Goal: Task Accomplishment & Management: Use online tool/utility

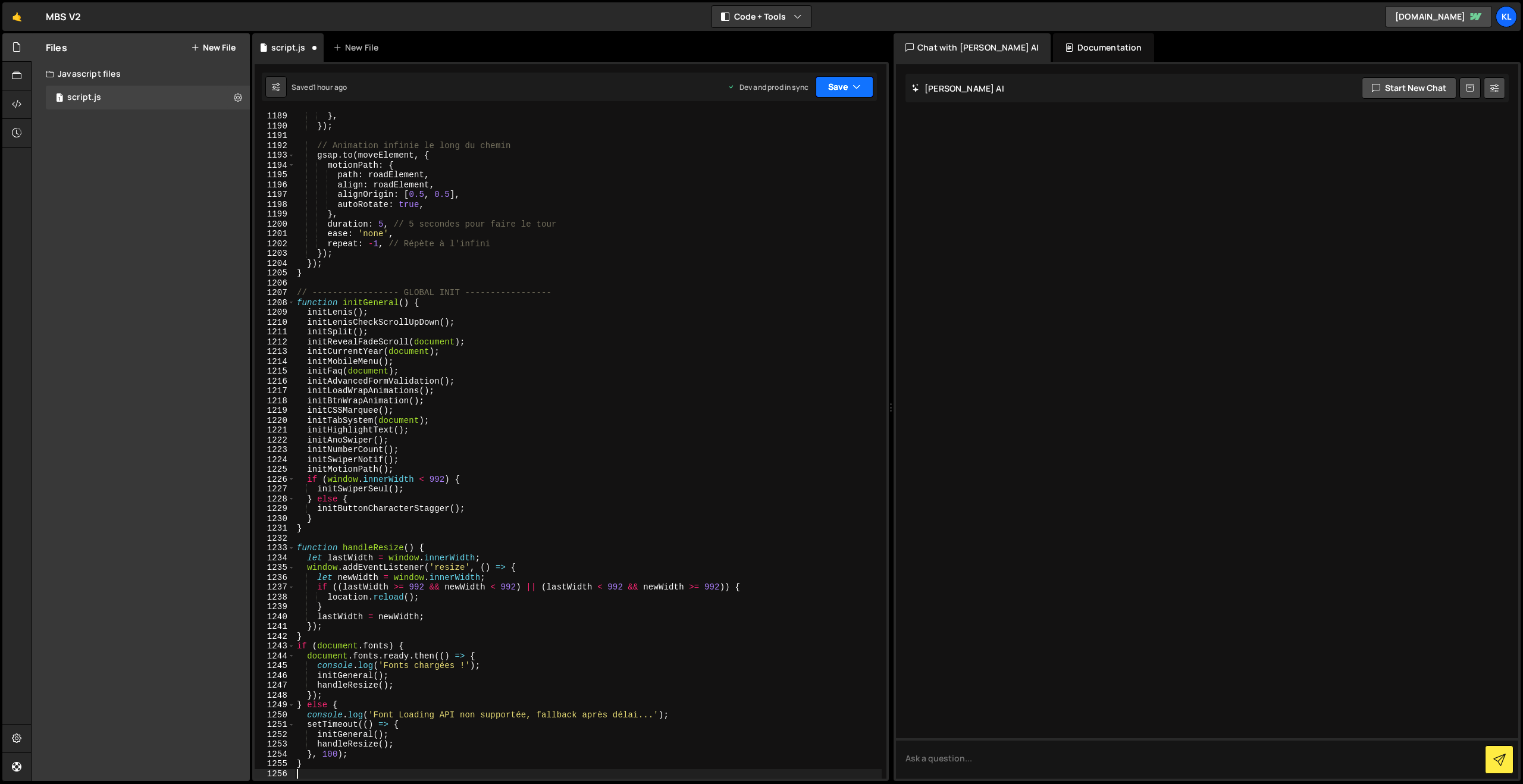
click at [841, 90] on button "Save" at bounding box center [844, 87] width 58 height 22
click at [802, 162] on div "Saved 1 hour ago" at bounding box center [805, 167] width 124 height 14
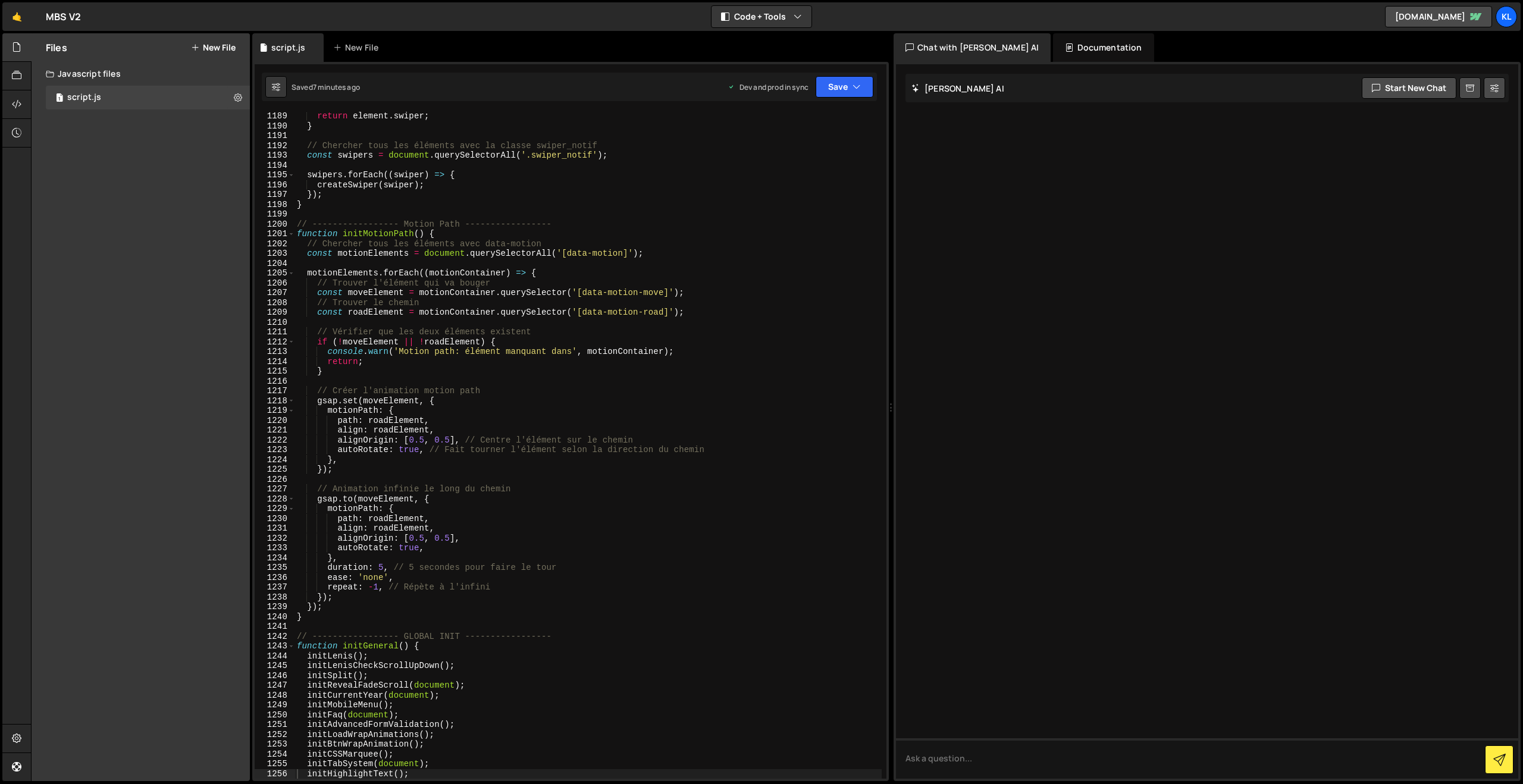
click at [581, 337] on div "return element . swiper ; } // Chercher tous les éléments avec la classe swiper…" at bounding box center [588, 454] width 587 height 686
type textarea "}"
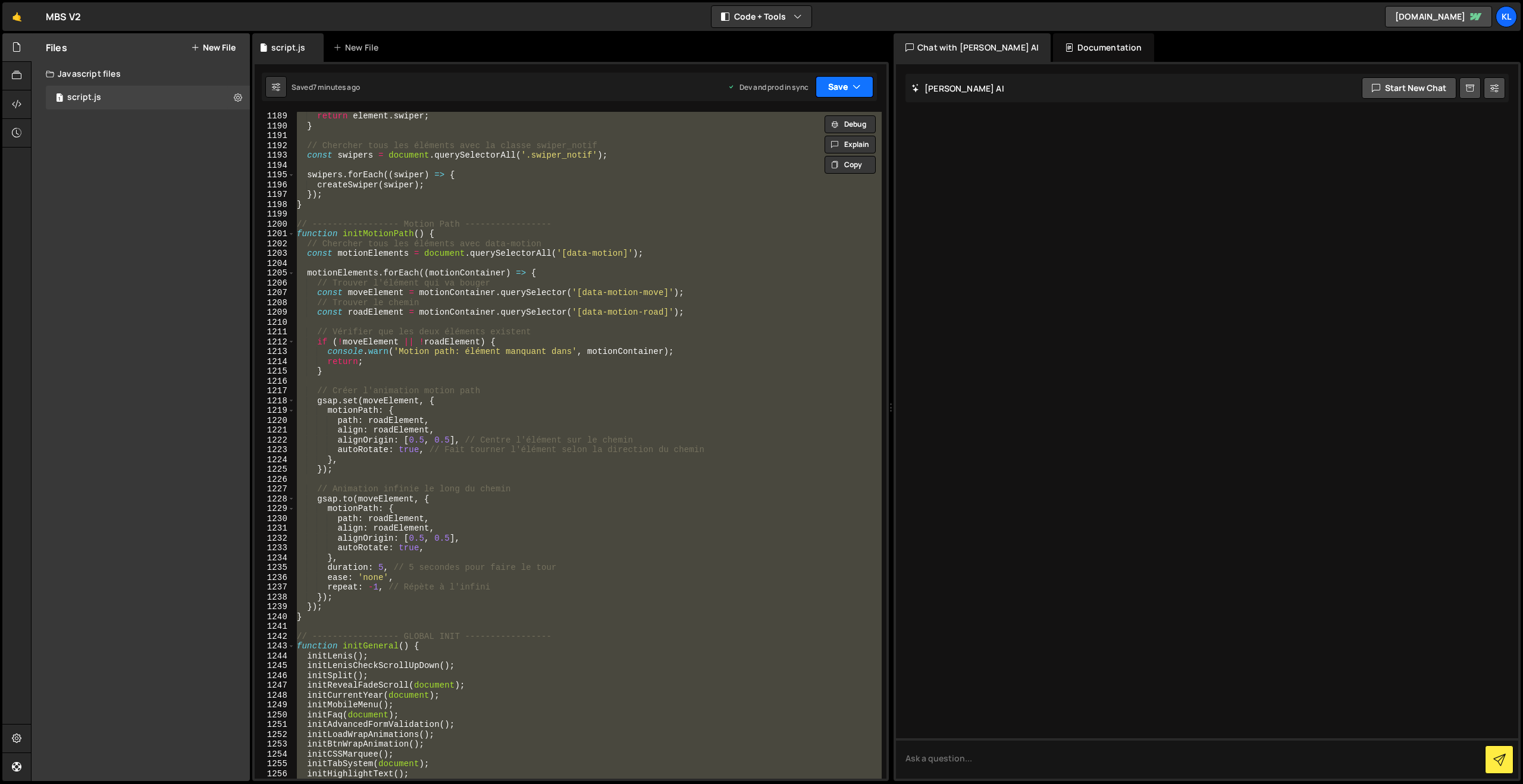
paste textarea
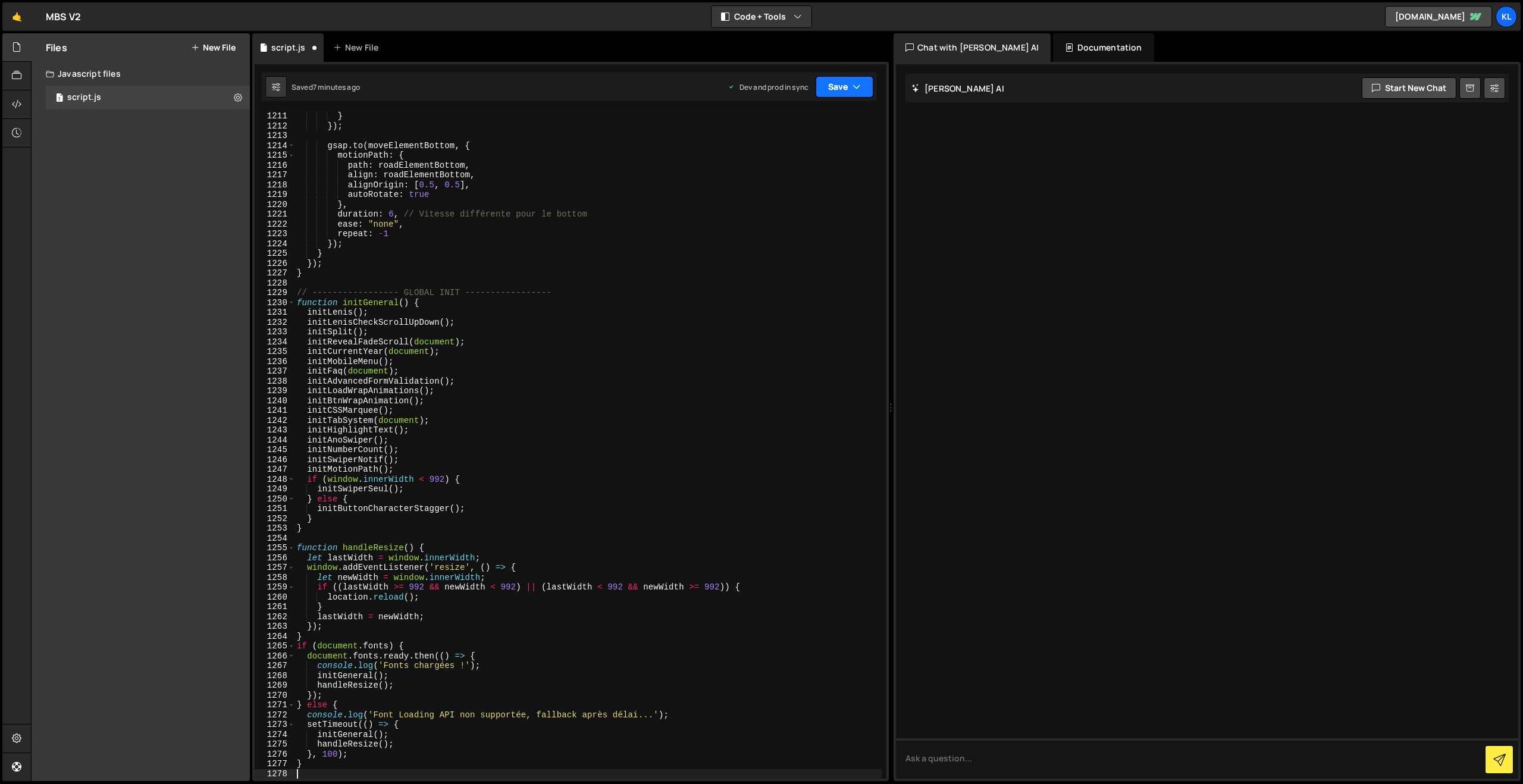
drag, startPoint x: 839, startPoint y: 83, endPoint x: 836, endPoint y: 130, distance: 47.1
click at [840, 83] on button "Save" at bounding box center [844, 87] width 58 height 22
click at [791, 157] on div "Save to Production S" at bounding box center [805, 155] width 124 height 12
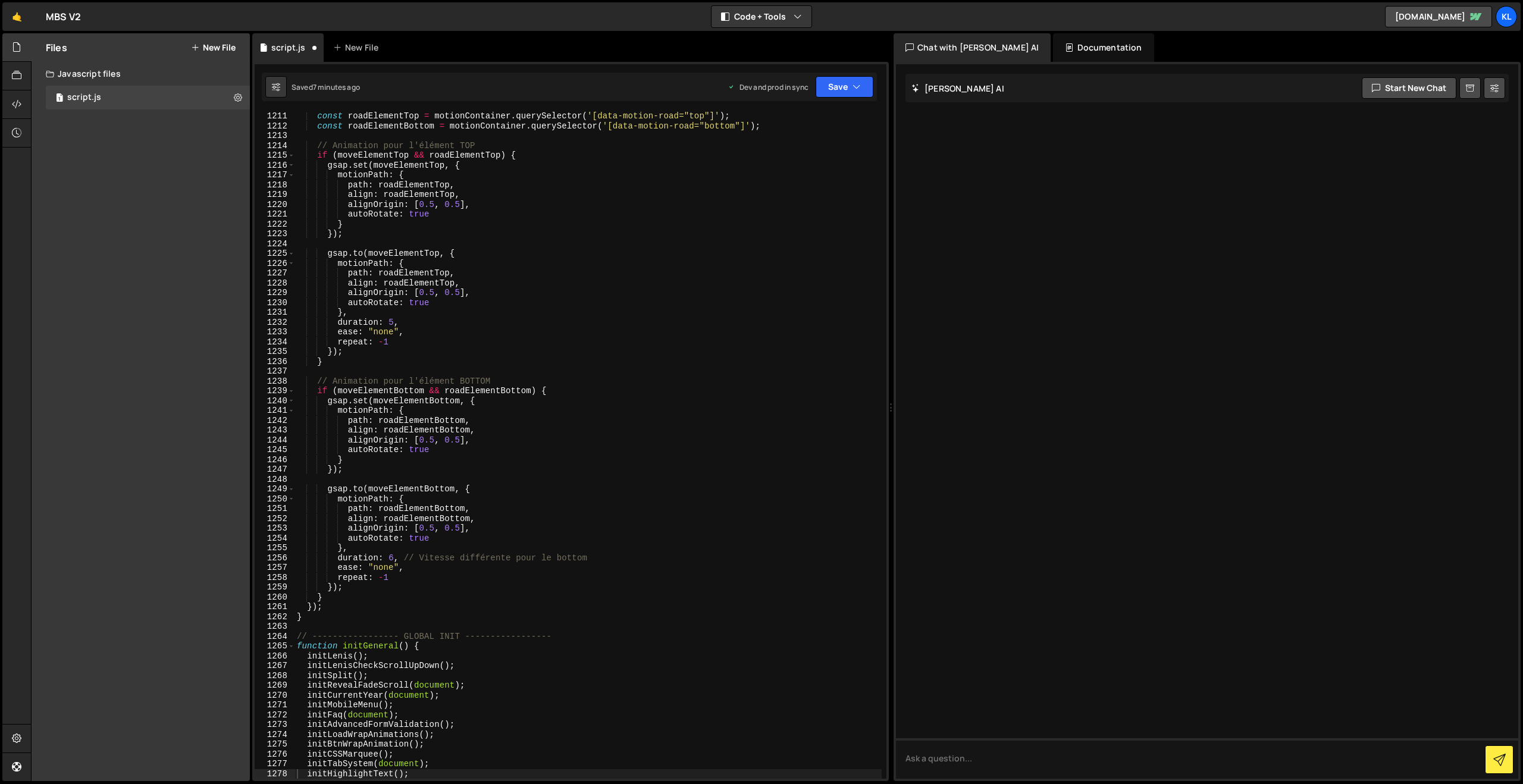
scroll to position [11878, 0]
click at [524, 305] on div "const roadElementTop = motionContainer . querySelector ( '[data-motion-road="to…" at bounding box center [588, 454] width 587 height 686
type textarea "}"
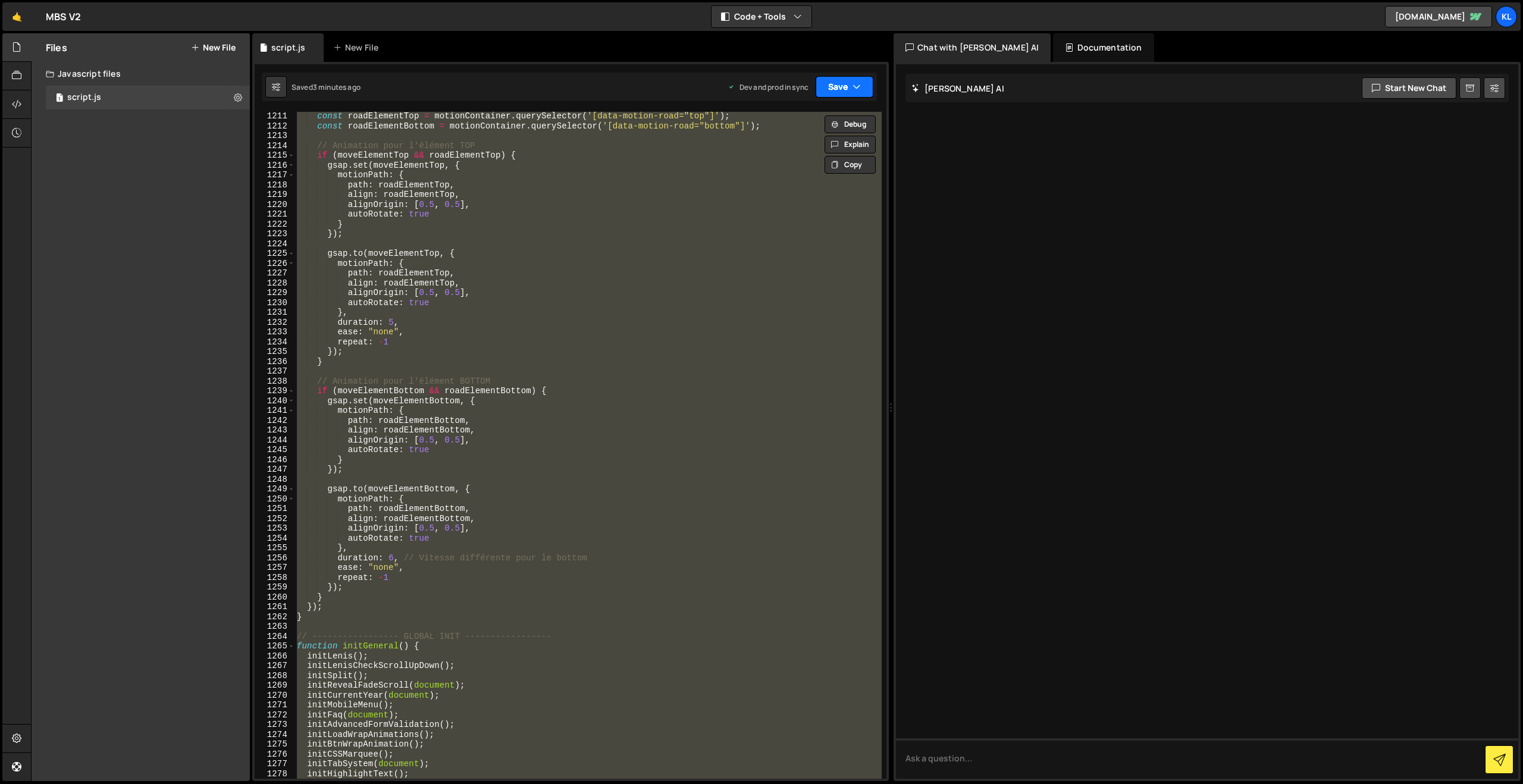
paste textarea
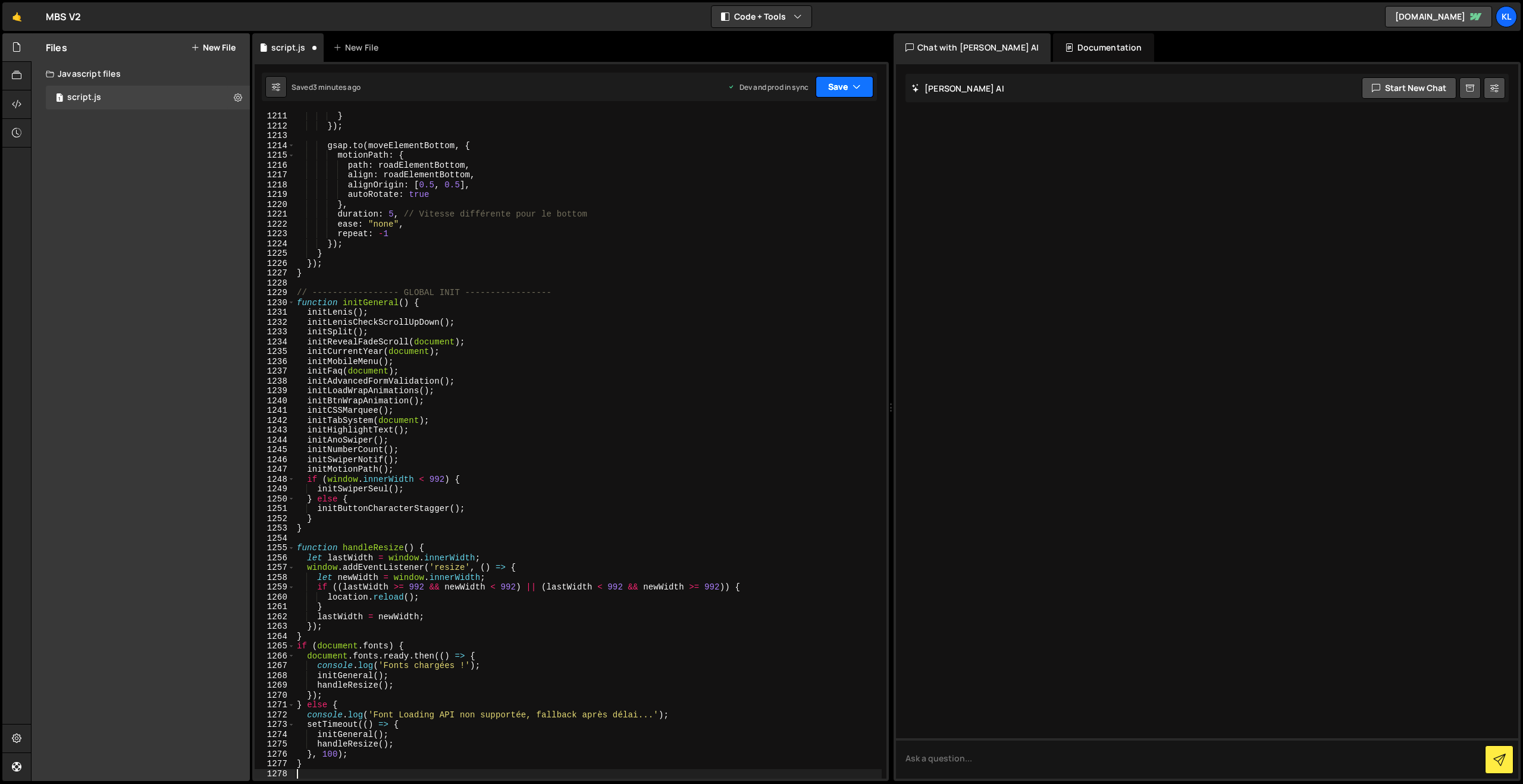
click at [851, 85] on button "Save" at bounding box center [844, 87] width 58 height 22
click at [786, 162] on div "Saved 3 minutes ago" at bounding box center [805, 167] width 124 height 14
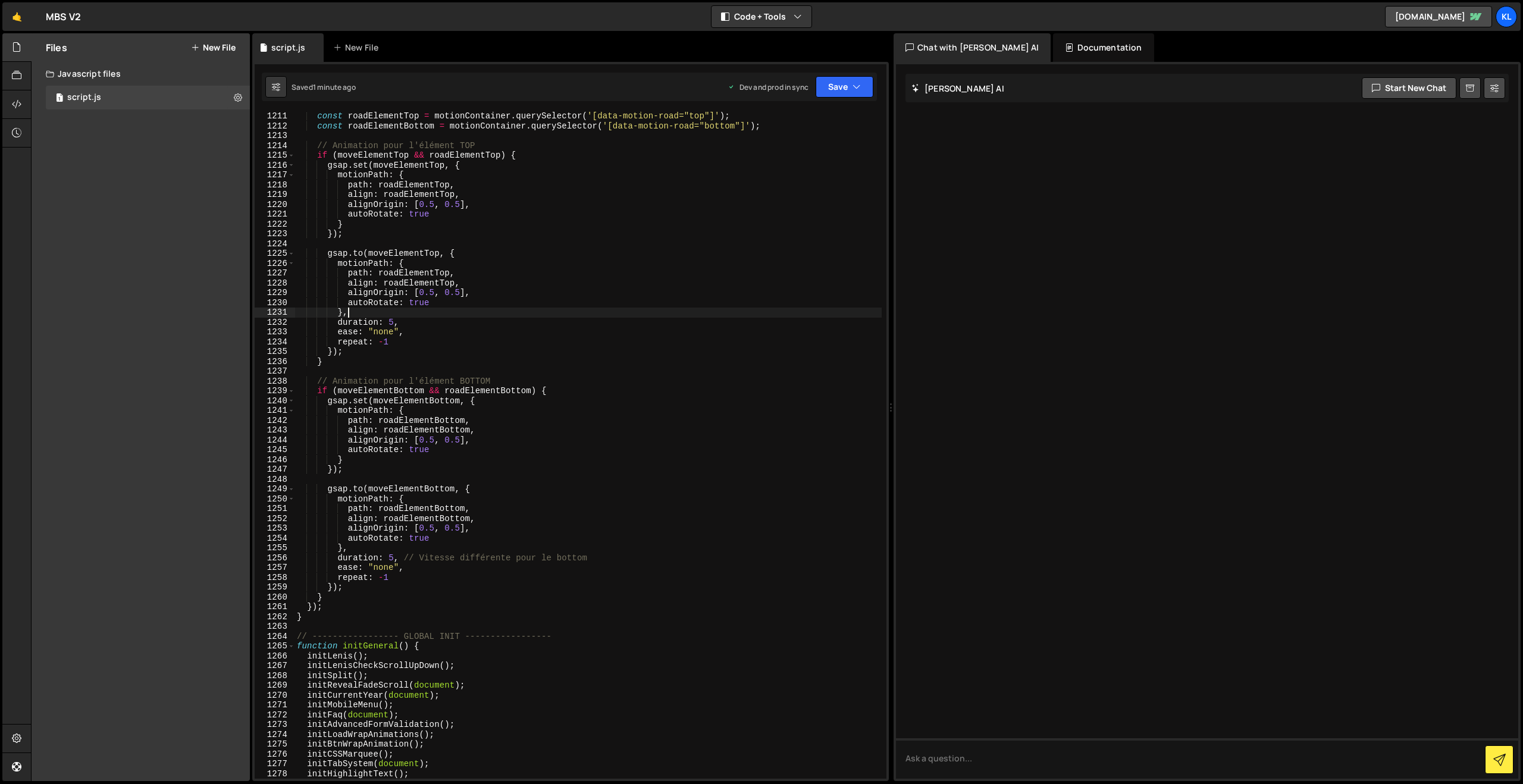
click at [518, 316] on div "const roadElementTop = motionContainer . querySelector ( '[data-motion-road="to…" at bounding box center [588, 454] width 587 height 686
type textarea "}"
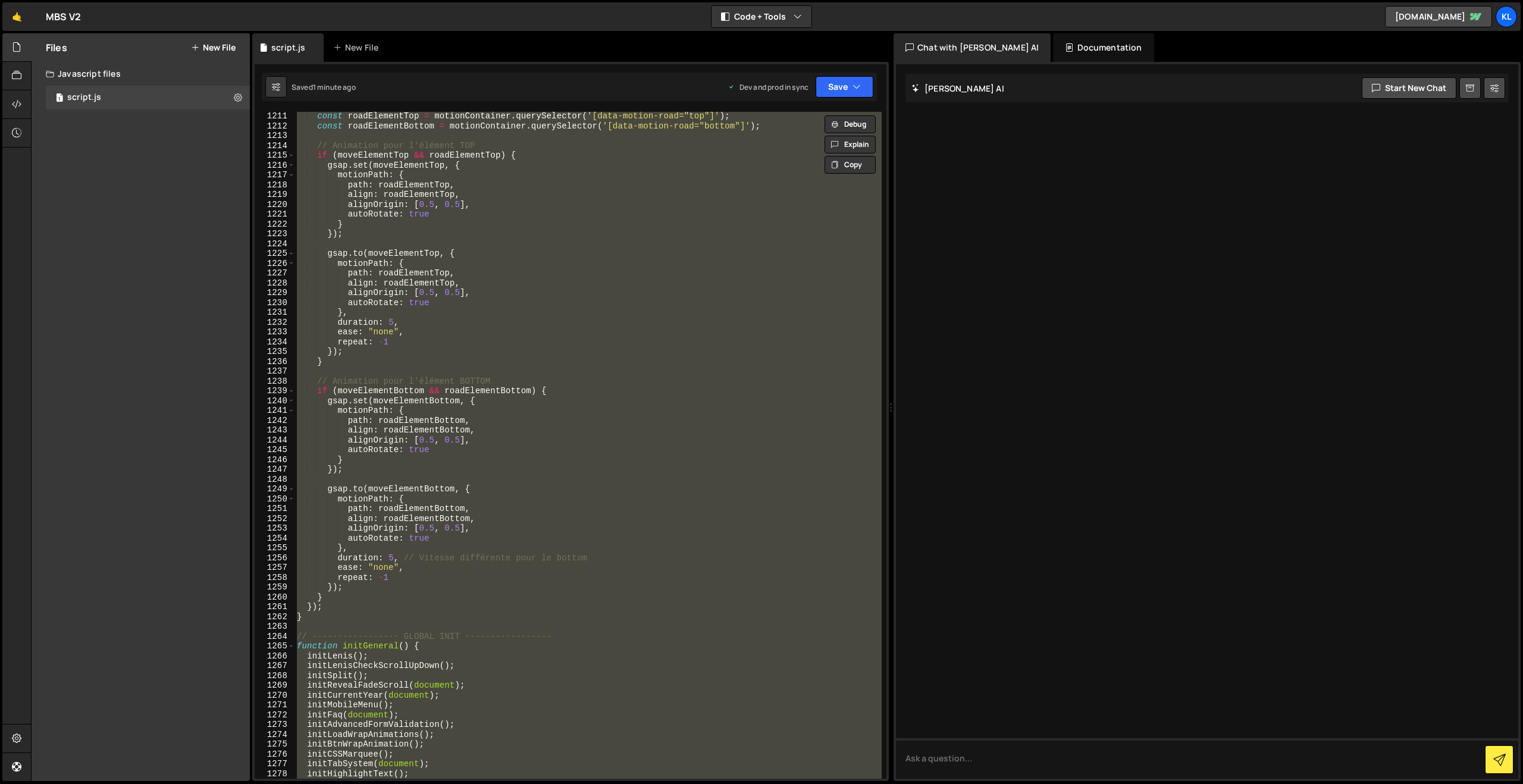
paste textarea
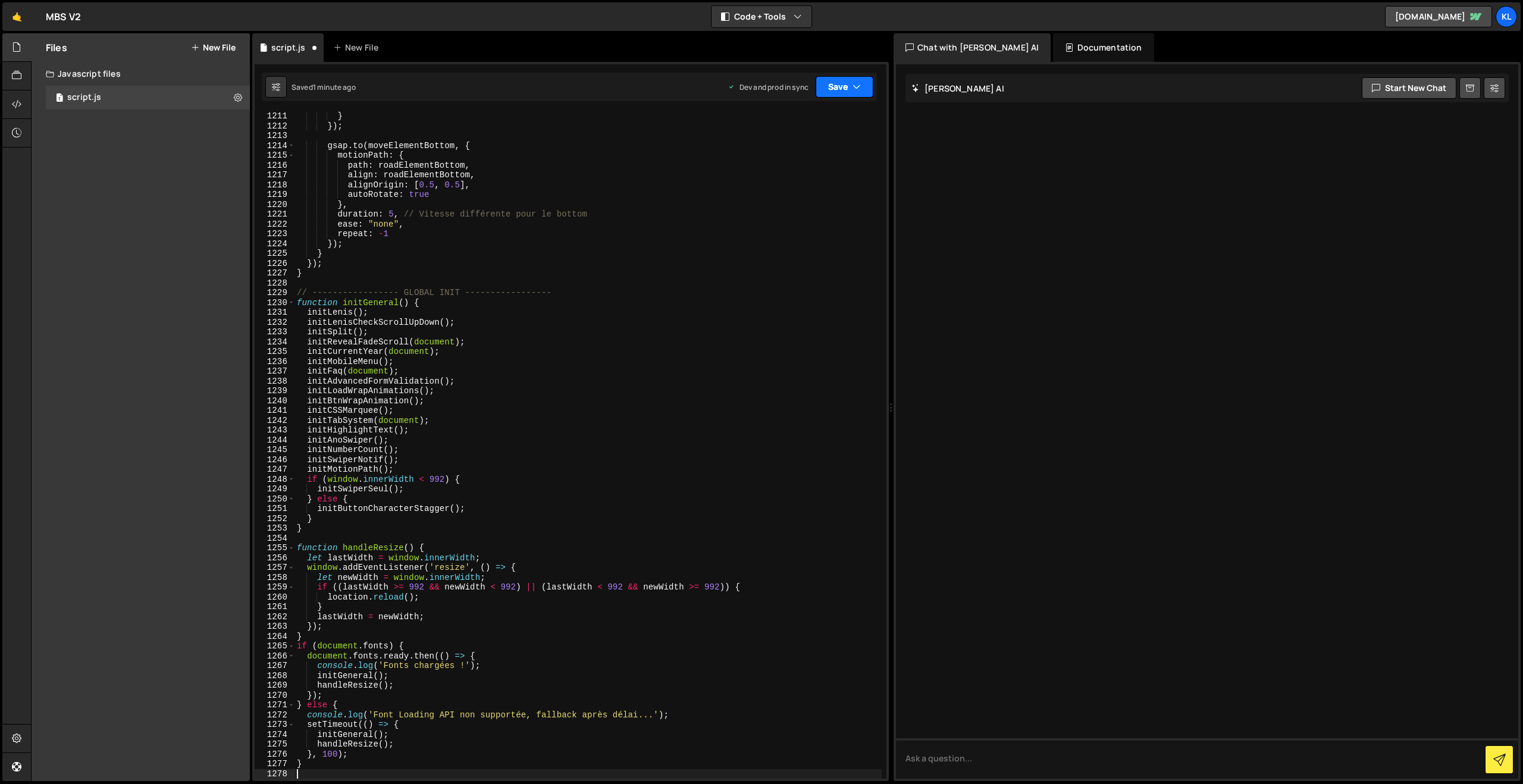
click at [850, 88] on button "Save" at bounding box center [844, 87] width 58 height 22
click at [776, 159] on div "Save to Production S" at bounding box center [805, 155] width 124 height 12
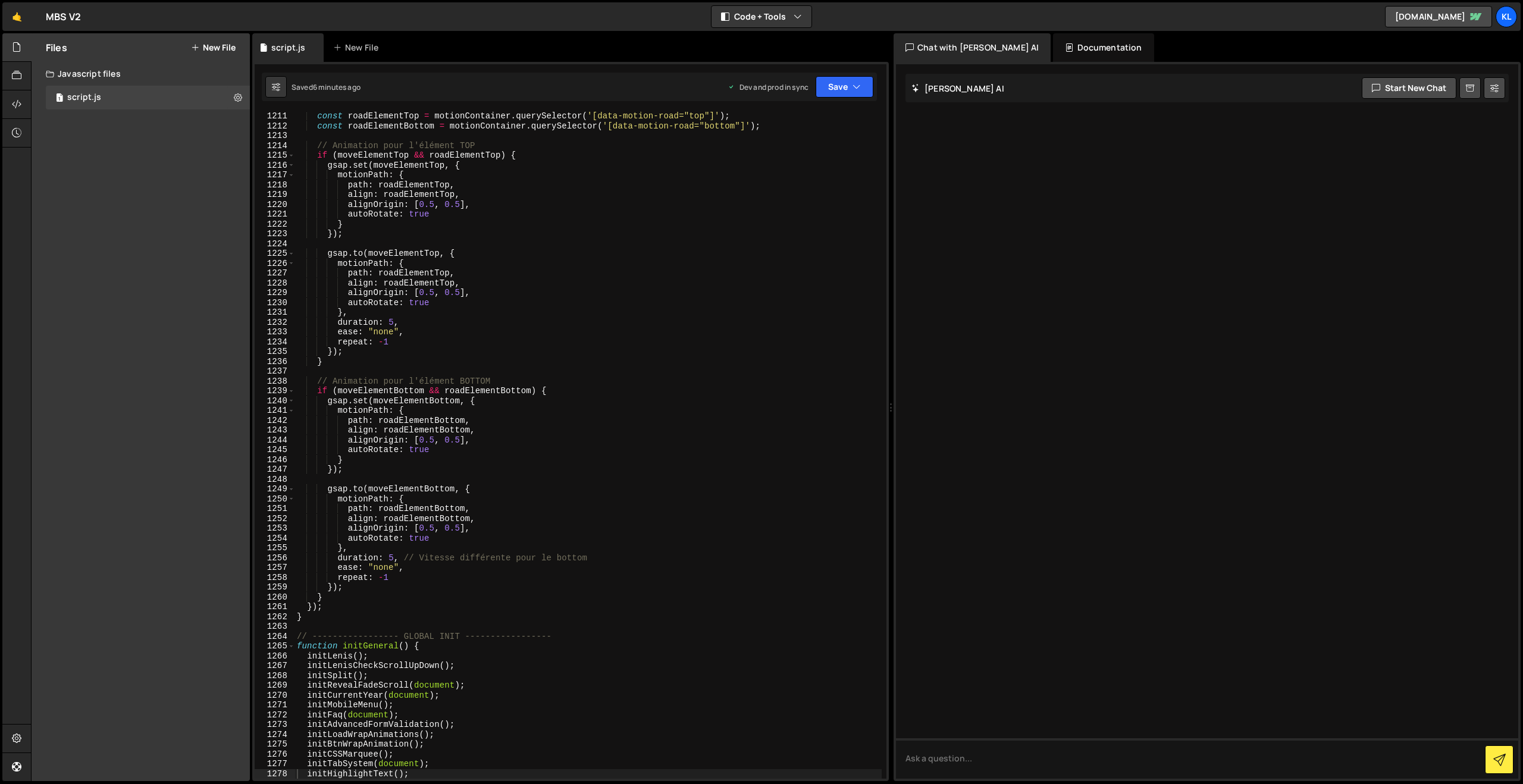
click at [596, 319] on div "const roadElementTop = motionContainer . querySelector ( '[data-motion-road="to…" at bounding box center [588, 454] width 587 height 686
type textarea "}"
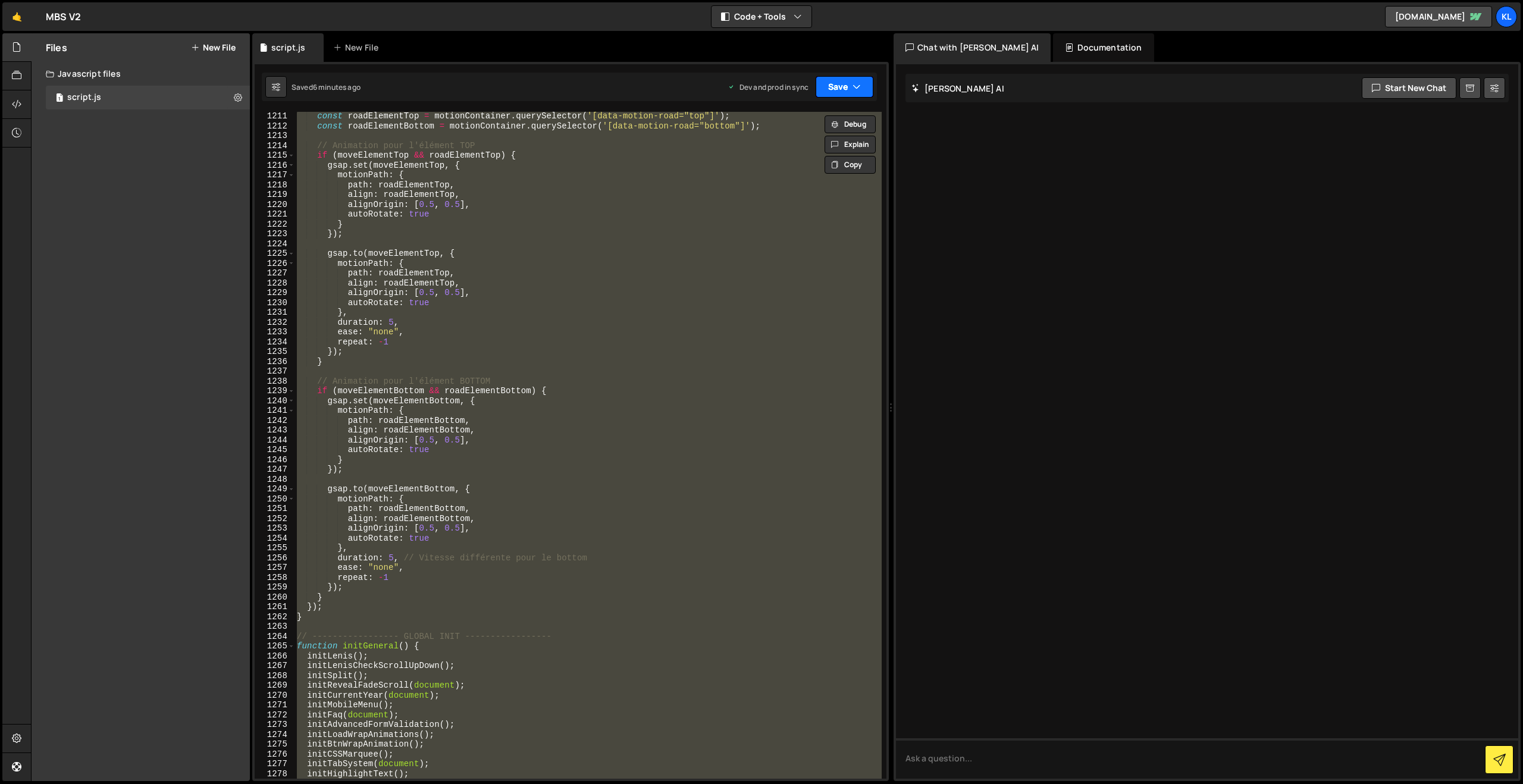
paste textarea
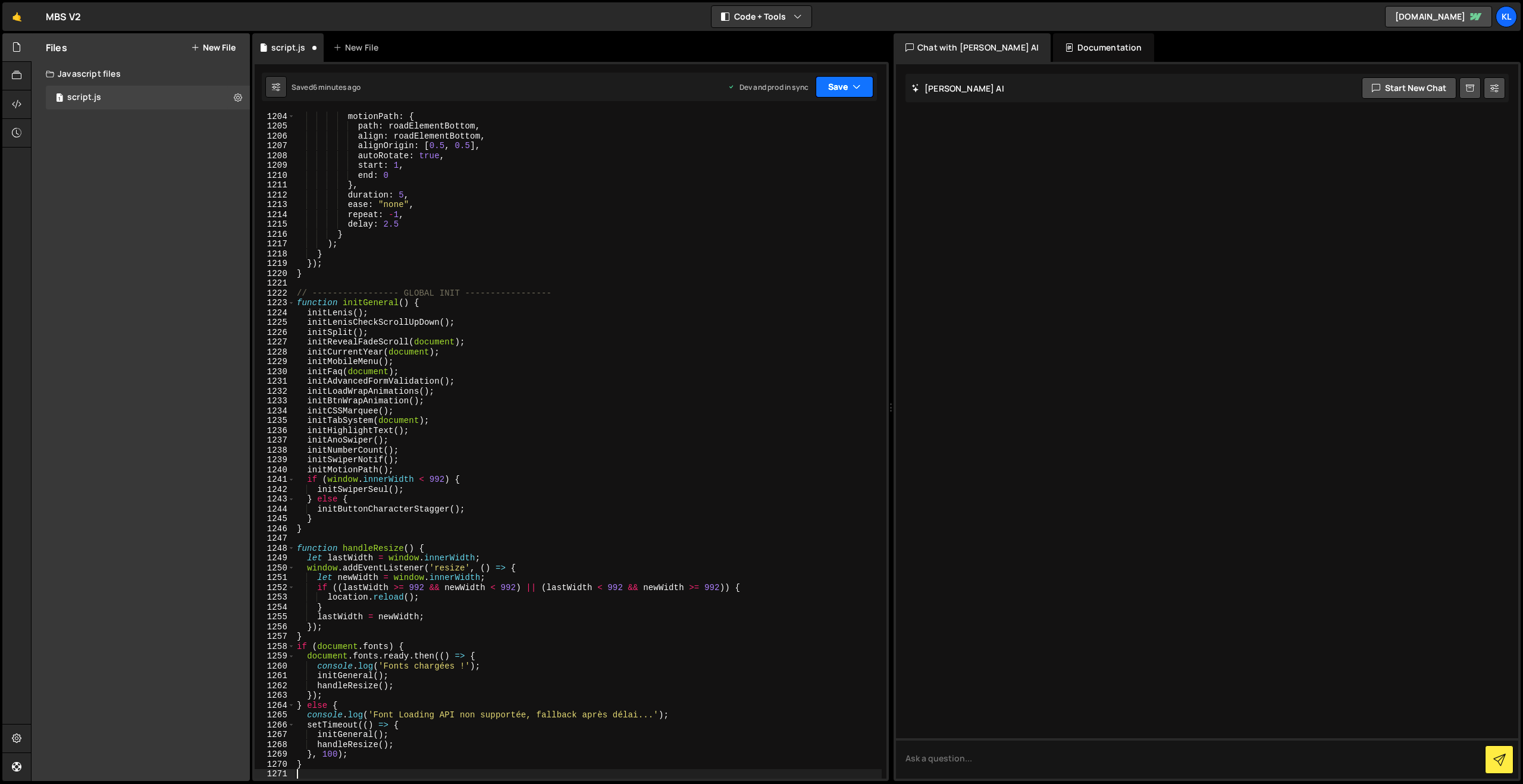
drag, startPoint x: 839, startPoint y: 81, endPoint x: 827, endPoint y: 118, distance: 38.9
click at [839, 81] on button "Save" at bounding box center [844, 87] width 58 height 22
click at [788, 154] on div "Save to Production S" at bounding box center [805, 155] width 124 height 12
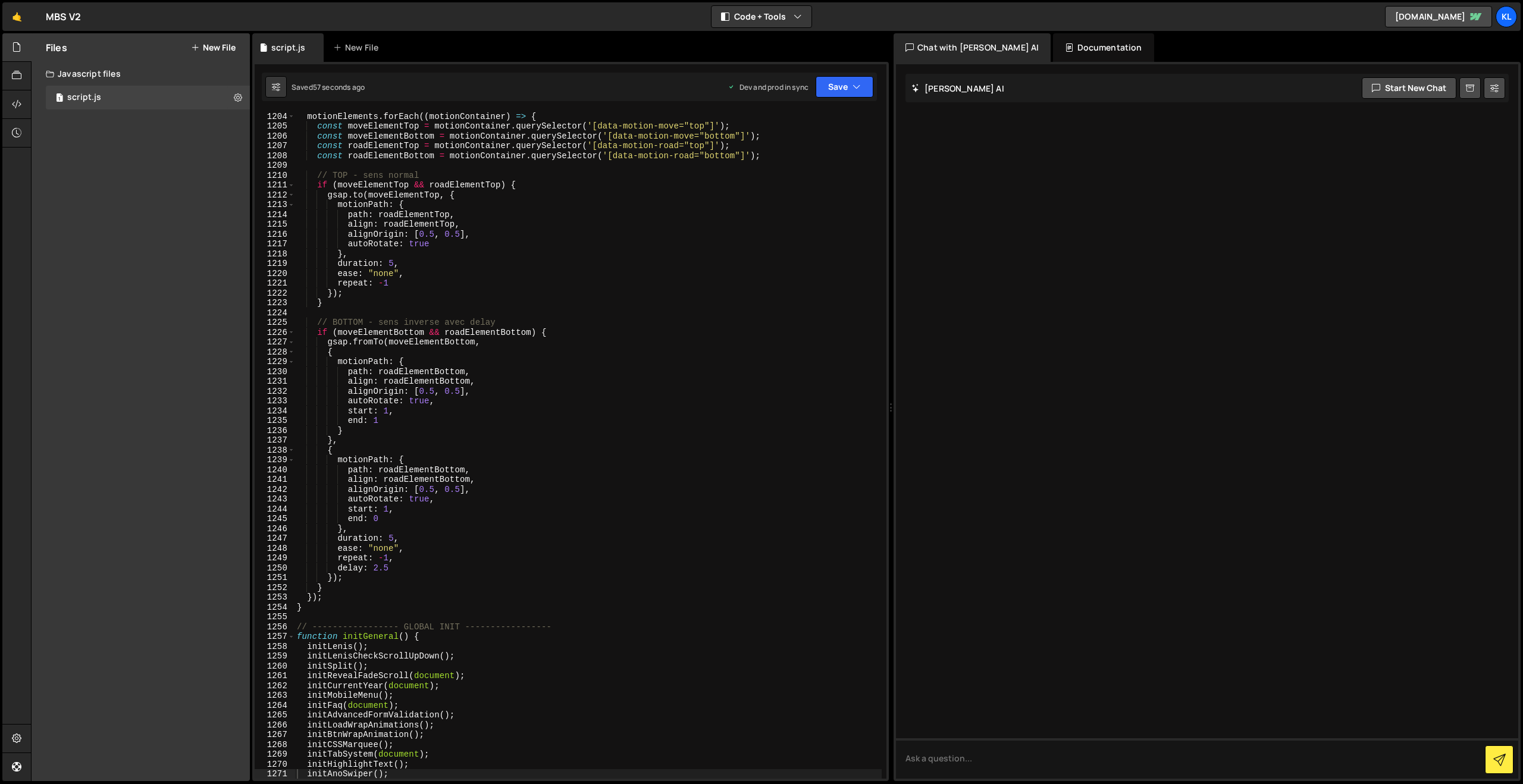
click at [603, 437] on div "motionElements . forEach (( motionContainer ) => { const moveElementTop = motio…" at bounding box center [588, 454] width 587 height 686
type textarea "}"
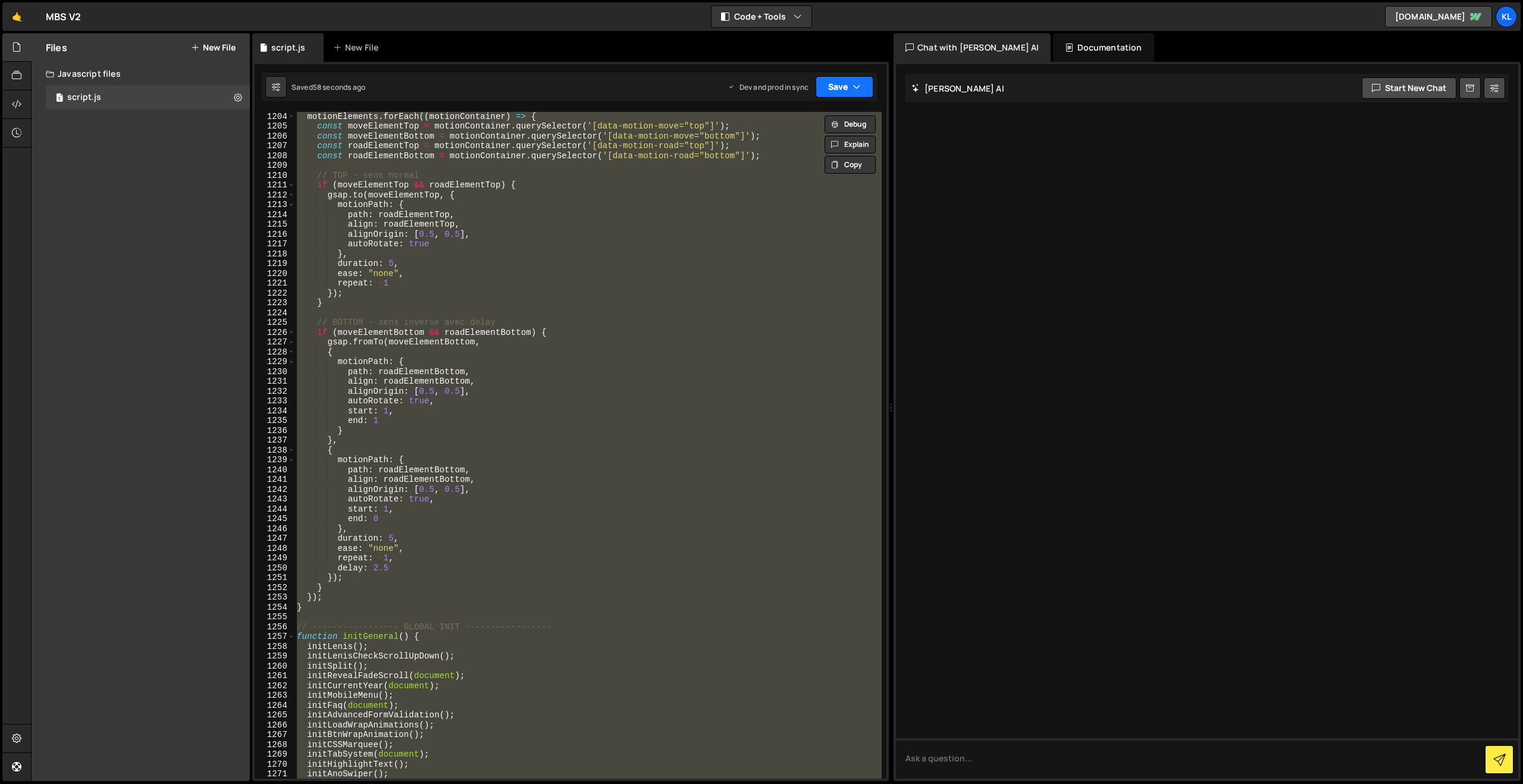
paste textarea
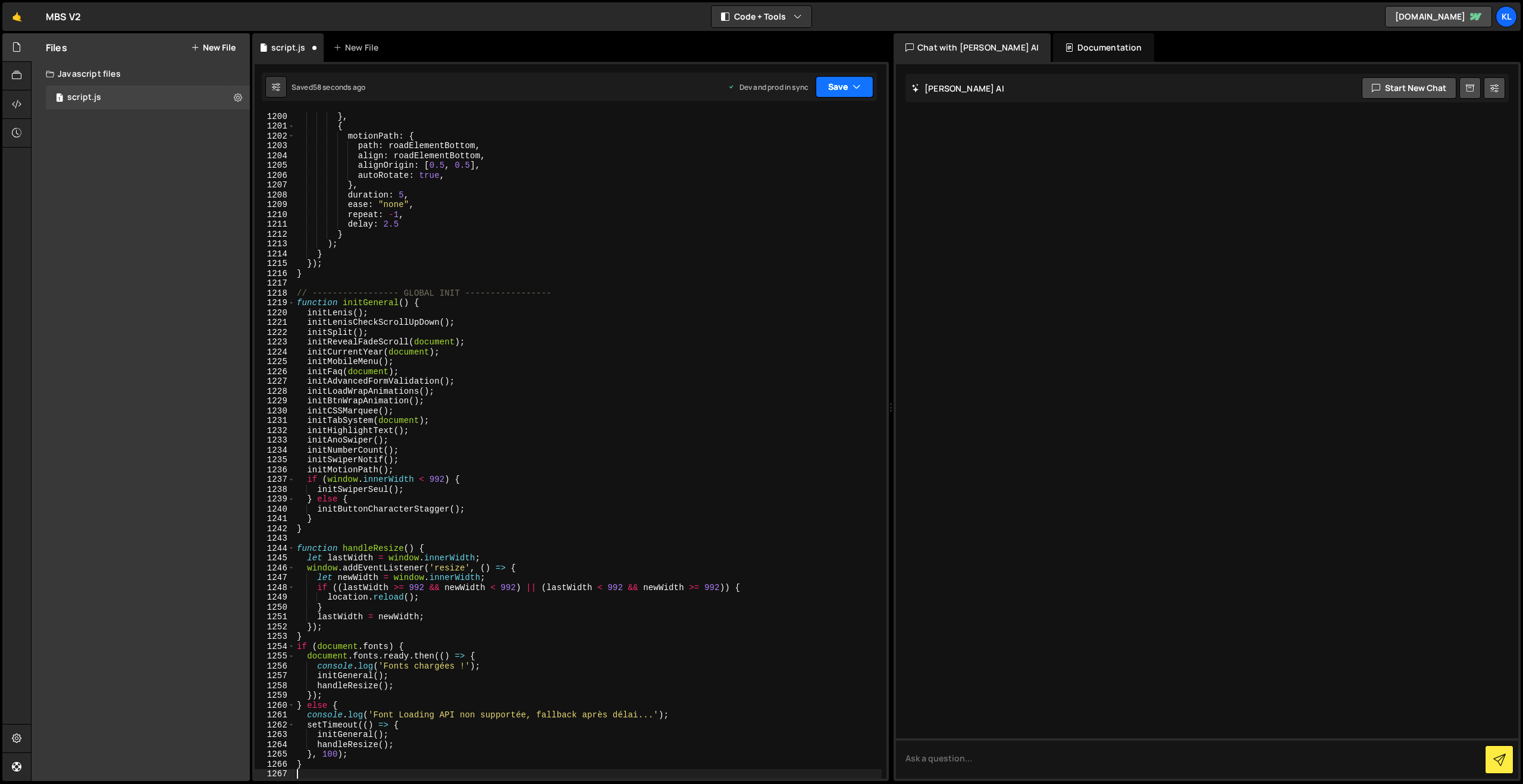
drag, startPoint x: 834, startPoint y: 90, endPoint x: 809, endPoint y: 118, distance: 37.5
click at [834, 90] on button "Save" at bounding box center [844, 87] width 58 height 22
click at [776, 163] on div "56 seconds ago" at bounding box center [790, 167] width 53 height 10
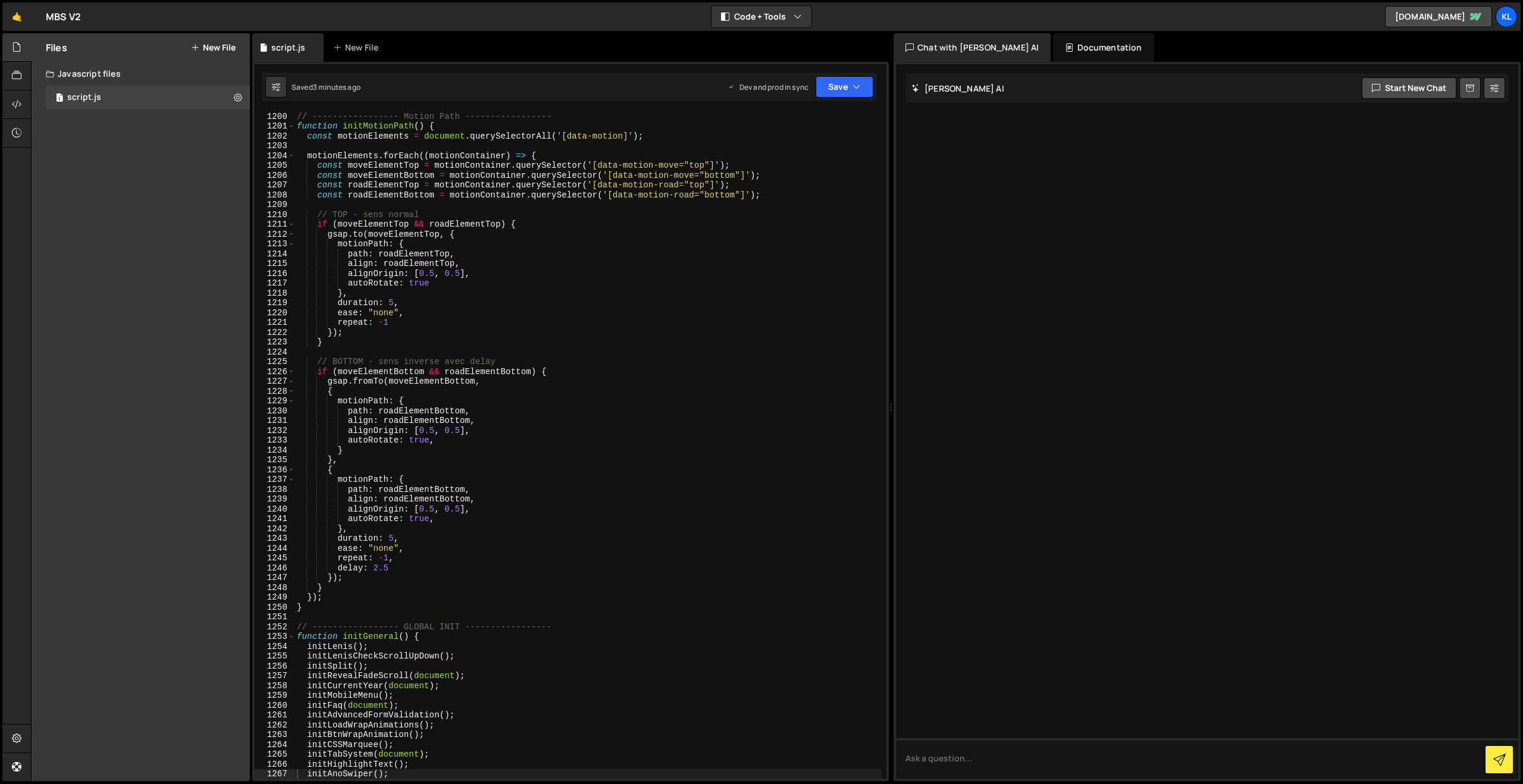
drag, startPoint x: 550, startPoint y: 318, endPoint x: 651, endPoint y: 258, distance: 117.5
click at [550, 318] on div "// ----------------- Motion Path ----------------- function initMotionPath ( ) …" at bounding box center [588, 454] width 587 height 686
type textarea "}"
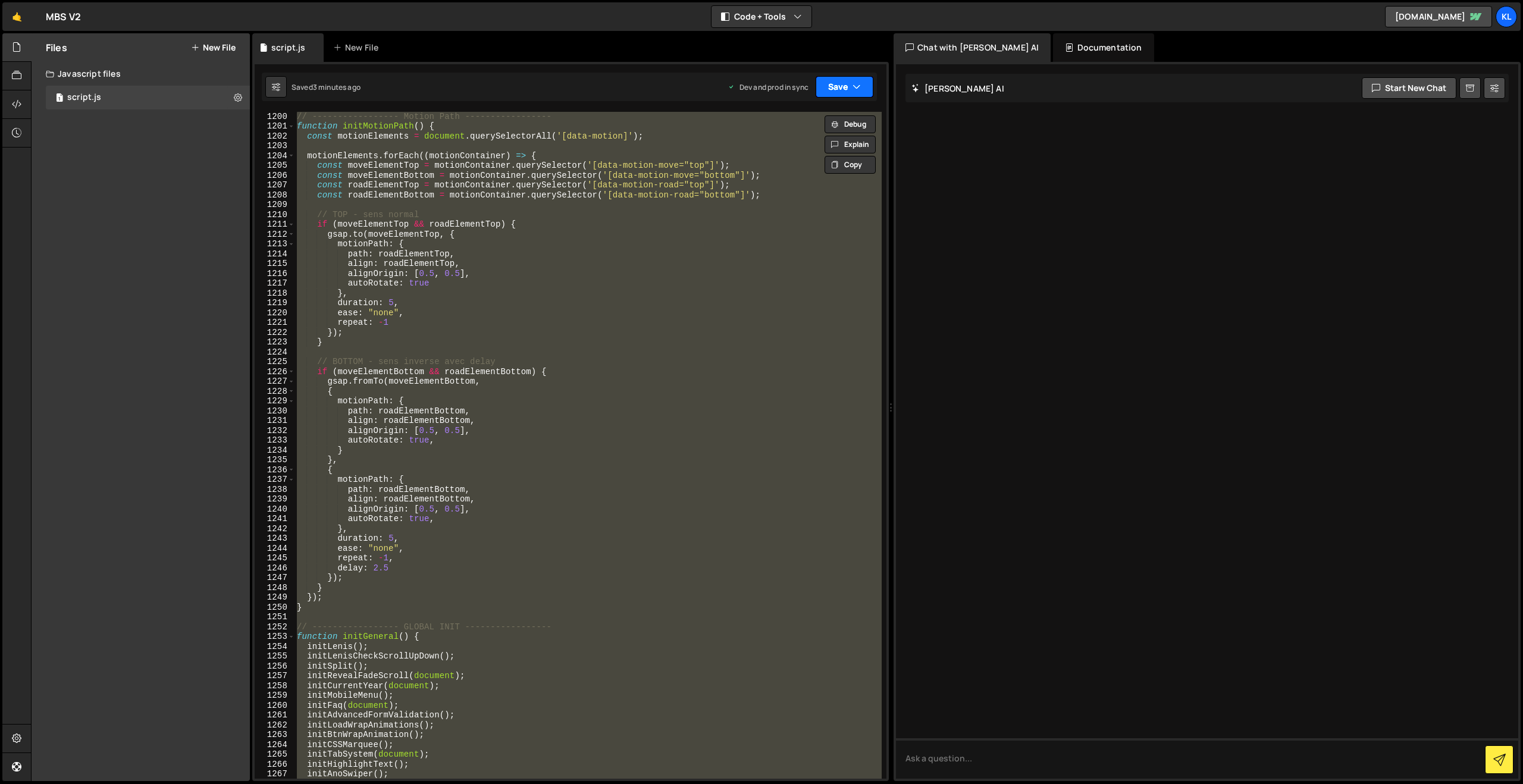
paste textarea
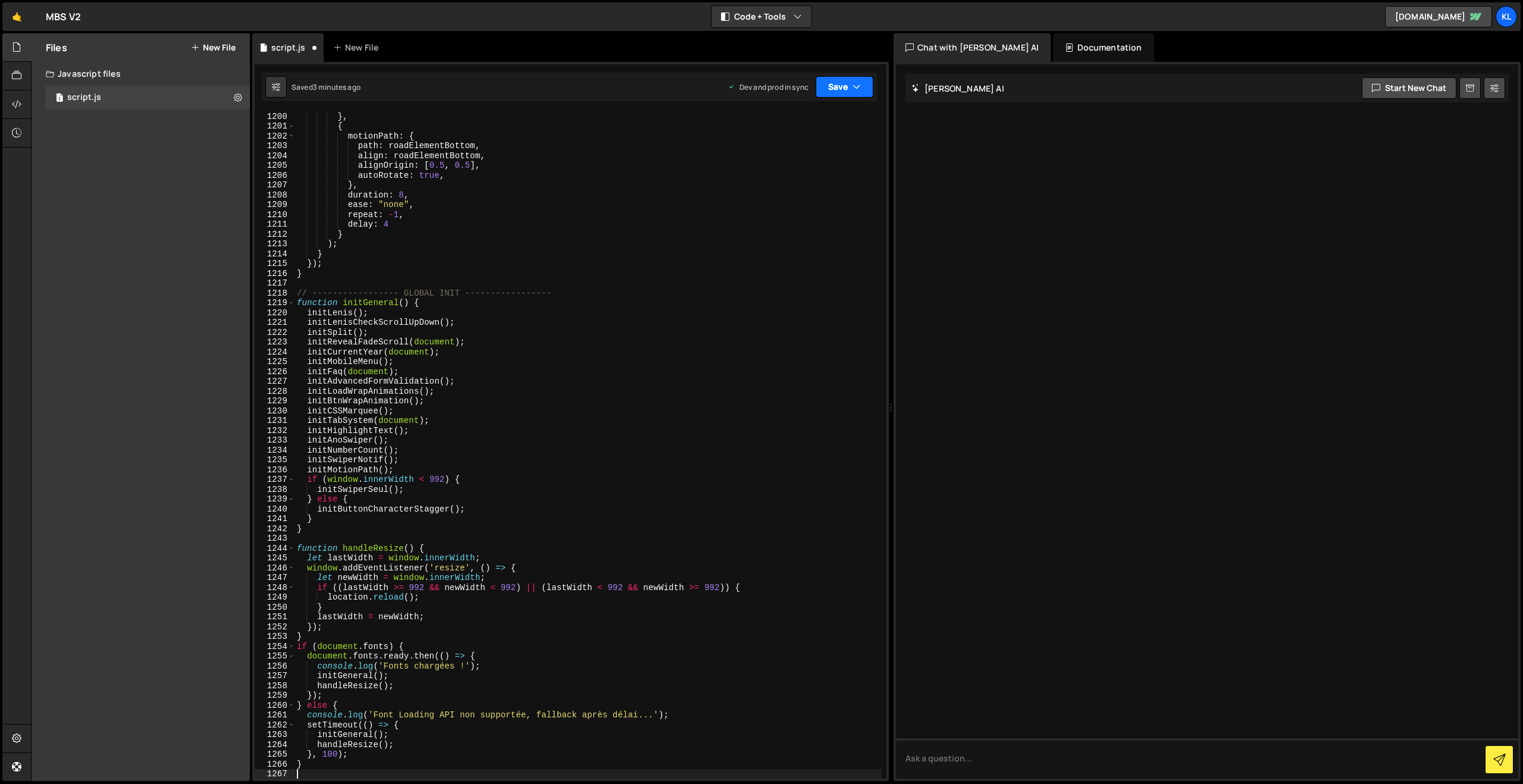
click at [850, 90] on button "Save" at bounding box center [844, 87] width 58 height 22
click at [796, 166] on div "3 minutes ago" at bounding box center [786, 167] width 46 height 10
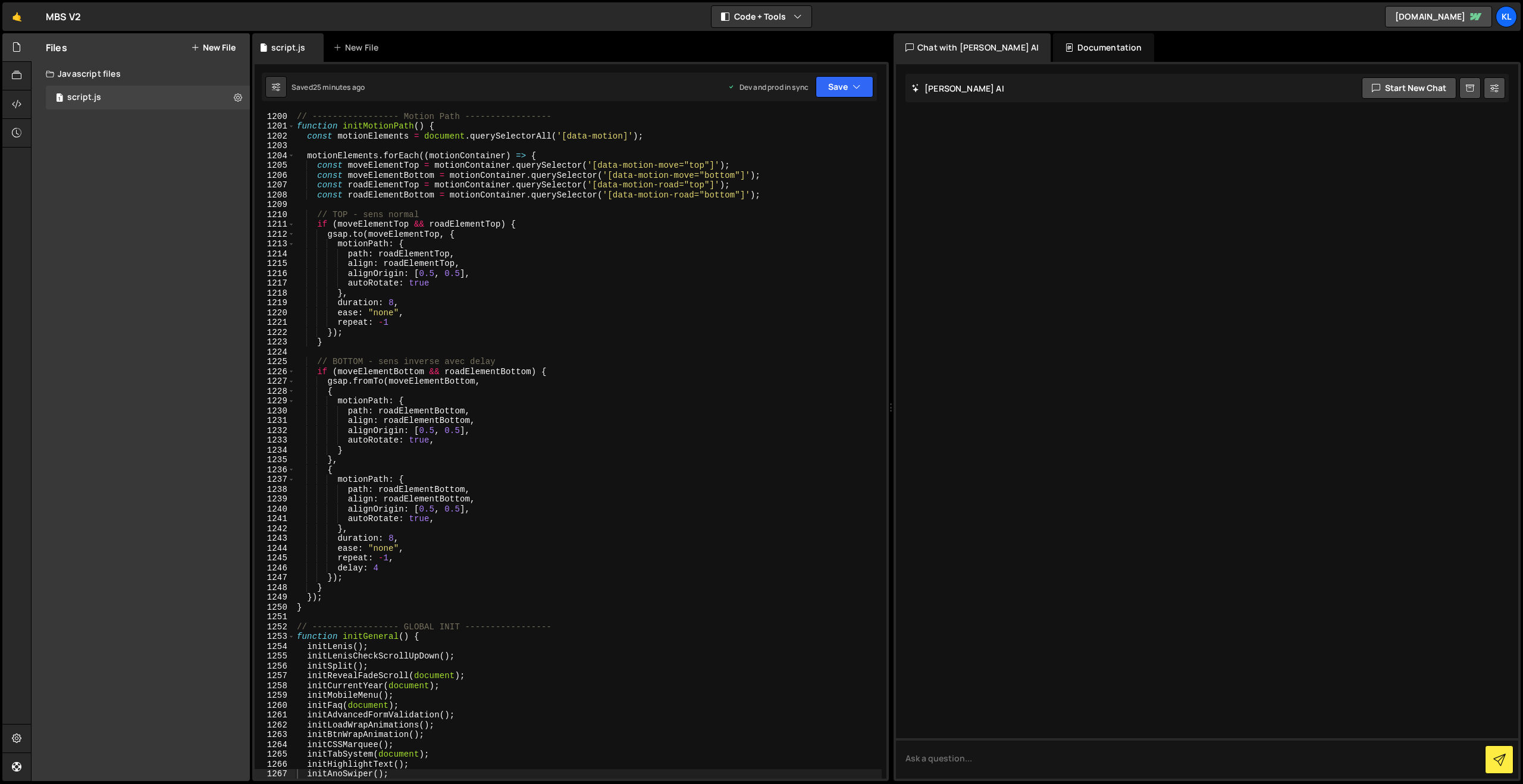
click at [565, 215] on div "// ----------------- Motion Path ----------------- function initMotionPath ( ) …" at bounding box center [588, 454] width 587 height 686
type textarea "}"
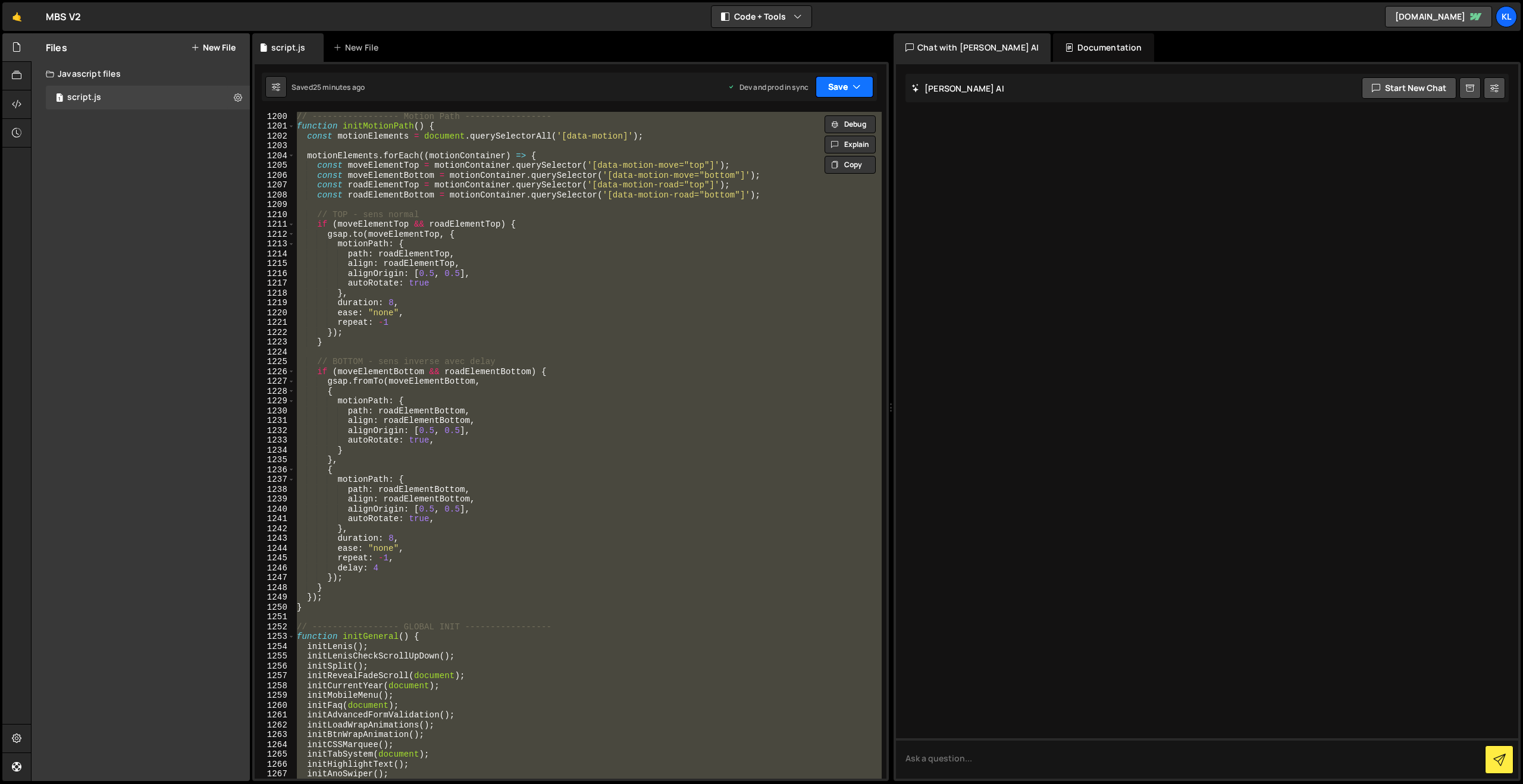
paste textarea
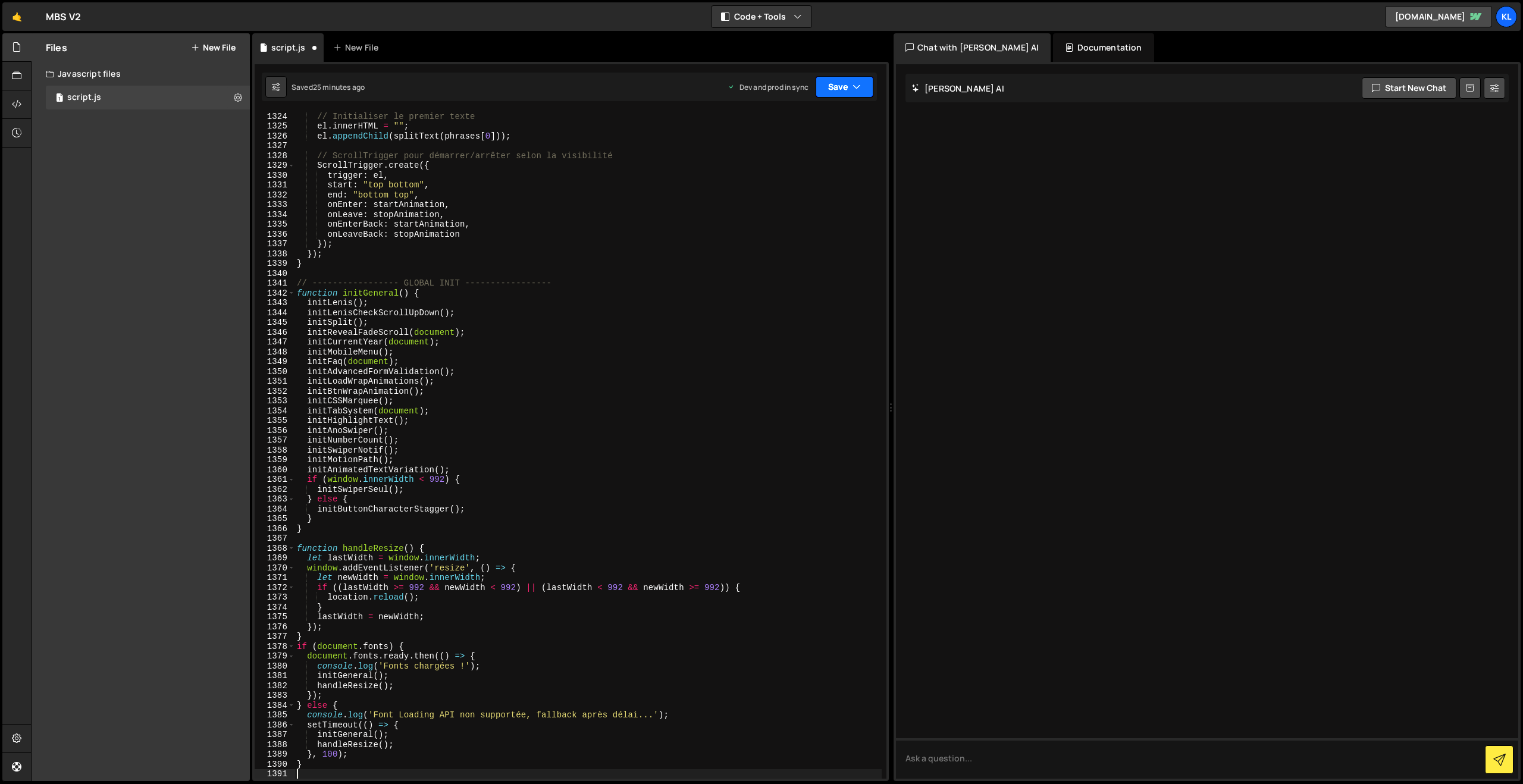
click at [828, 82] on button "Save" at bounding box center [844, 87] width 58 height 22
click at [776, 169] on div "25 minutes ago" at bounding box center [788, 167] width 50 height 10
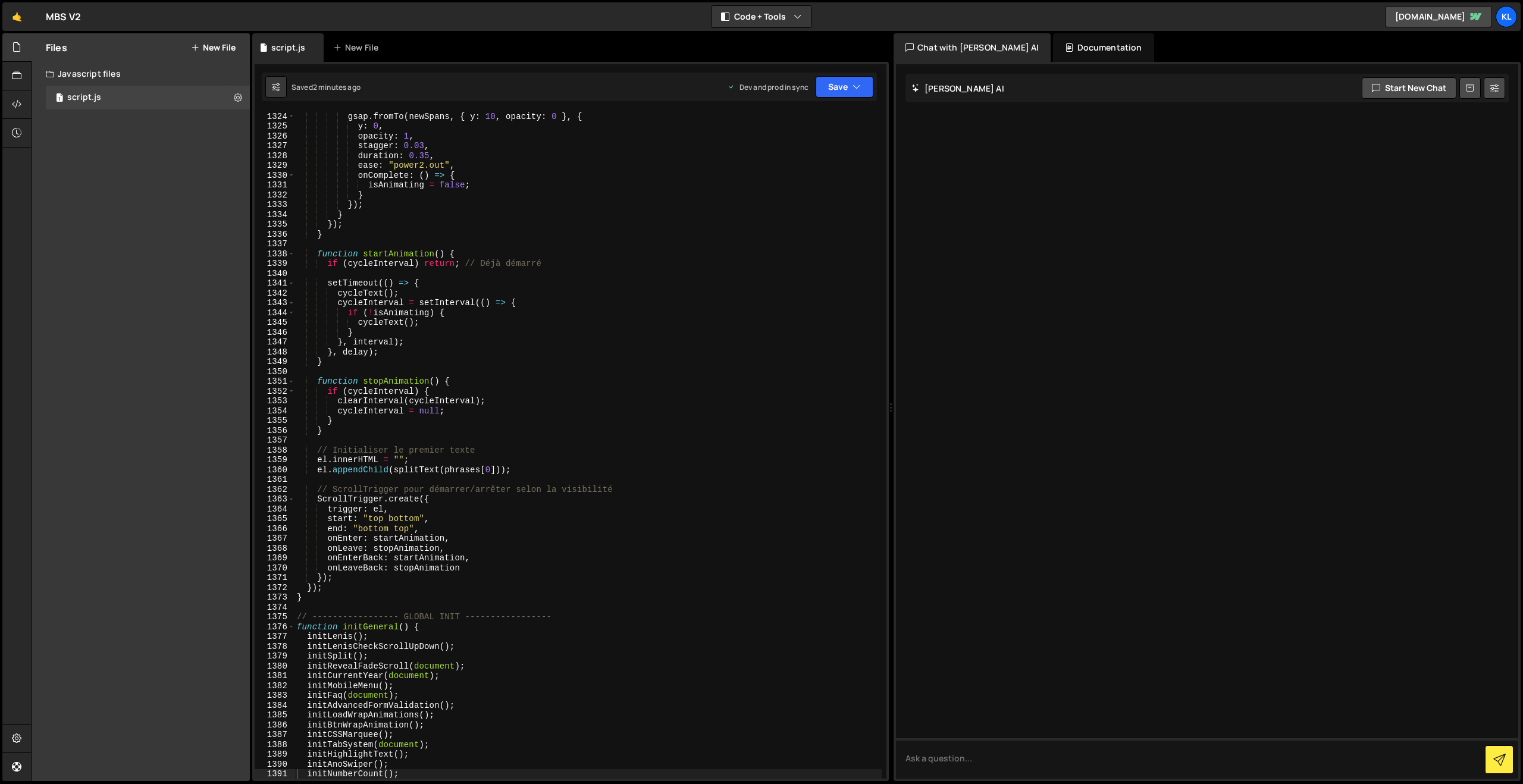
drag, startPoint x: 563, startPoint y: 250, endPoint x: 581, endPoint y: 241, distance: 20.1
click at [563, 250] on div "gsap . fromTo ( newSpans , { y : 10 , opacity : 0 } , { y : 0 , opacity : 1 , s…" at bounding box center [588, 454] width 587 height 686
type textarea "}"
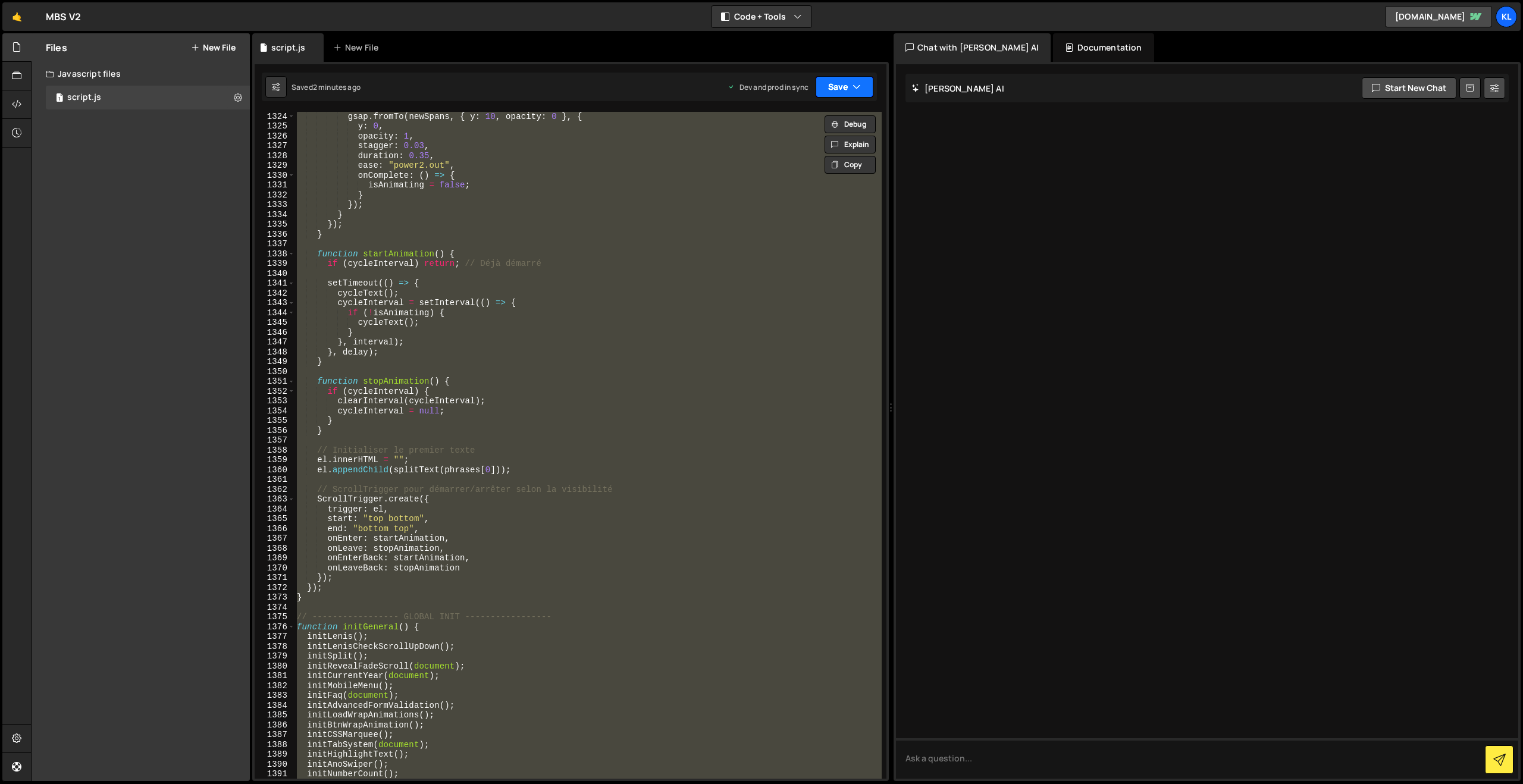
paste textarea
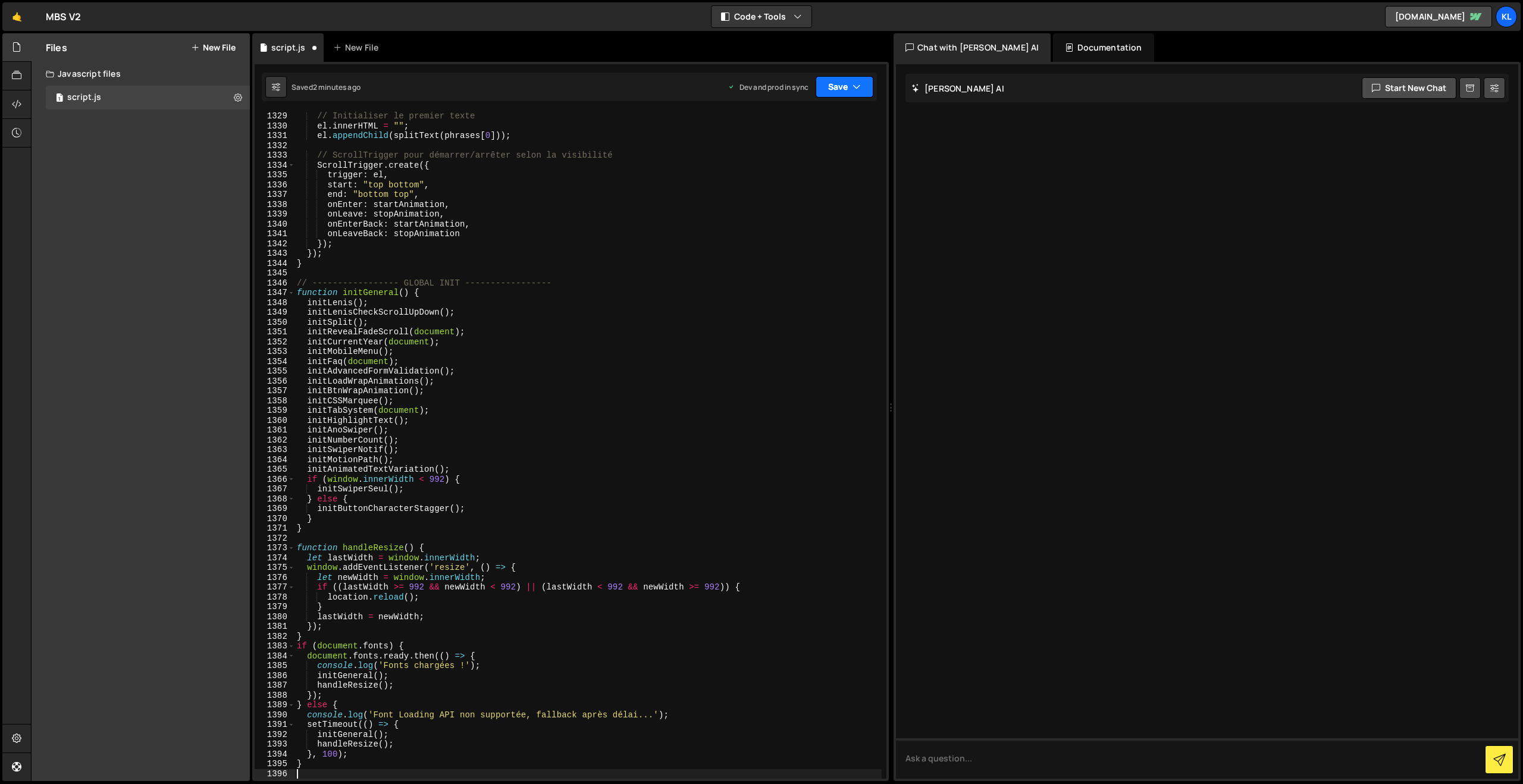
click at [839, 90] on button "Save" at bounding box center [844, 87] width 58 height 22
click at [780, 169] on div "2 minutes ago" at bounding box center [786, 167] width 46 height 10
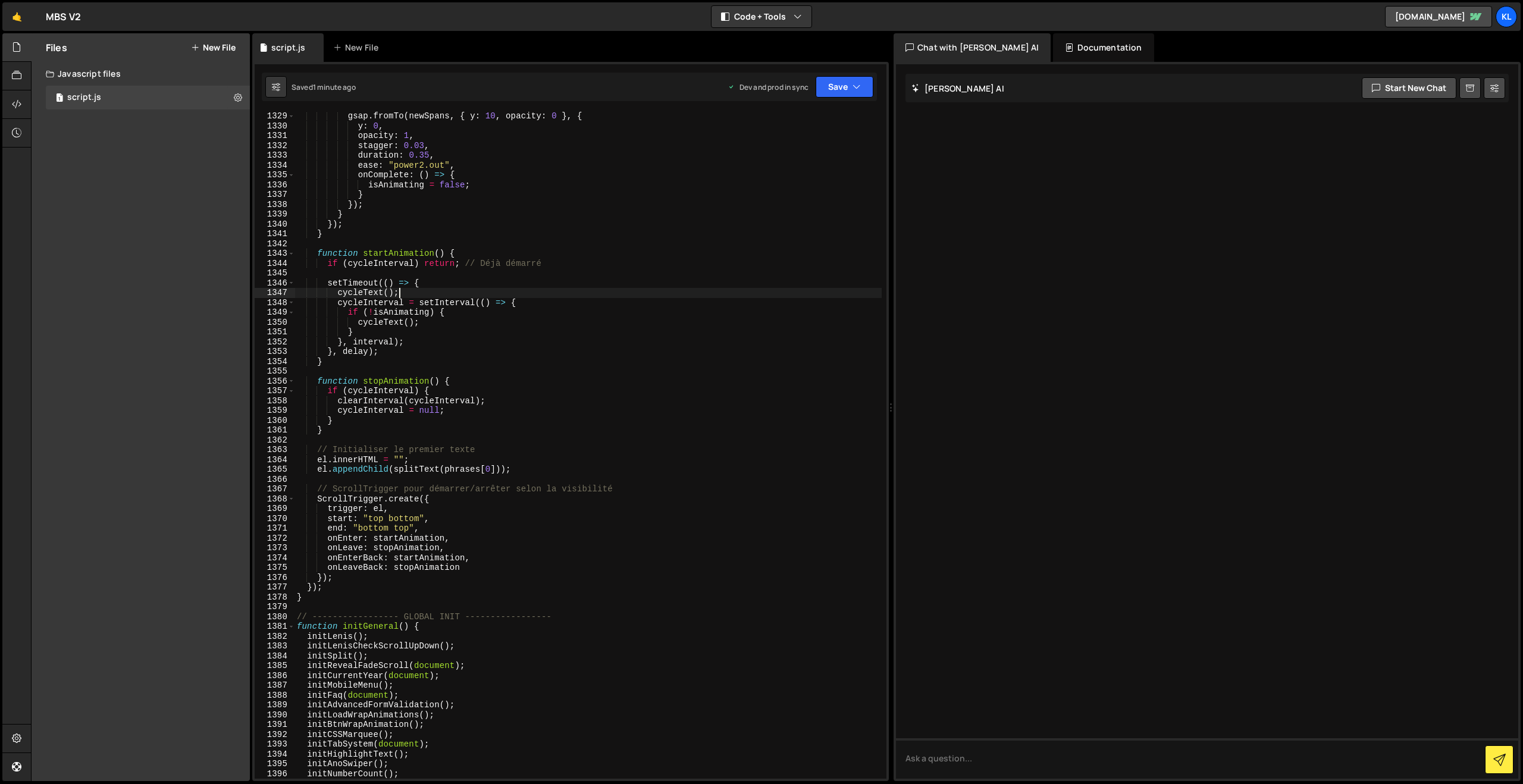
drag, startPoint x: 566, startPoint y: 290, endPoint x: 613, endPoint y: 255, distance: 58.6
click at [566, 290] on div "gsap . fromTo ( newSpans , { y : 10 , opacity : 0 } , { y : 0 , opacity : 1 , s…" at bounding box center [588, 454] width 587 height 686
type textarea "}"
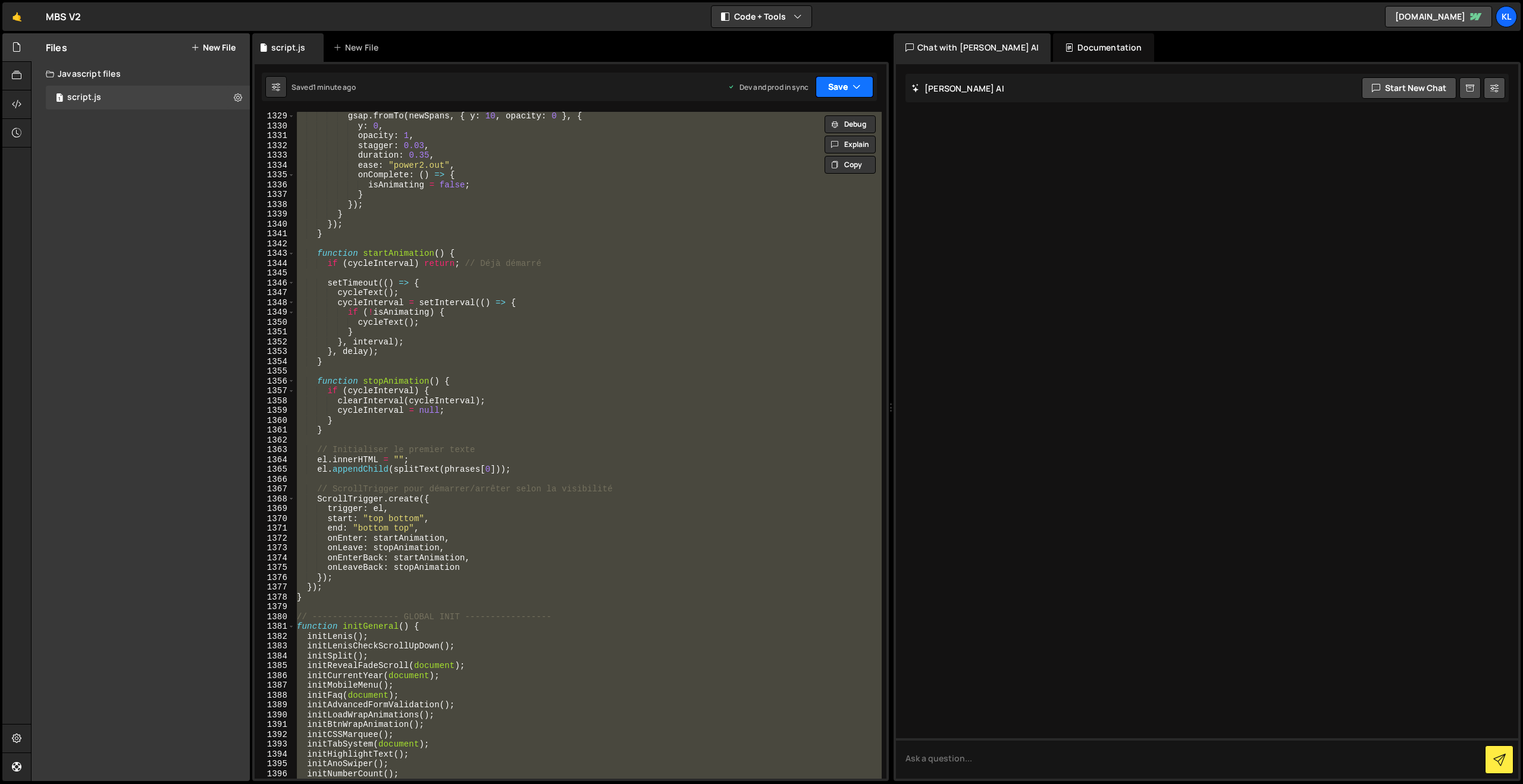
paste textarea
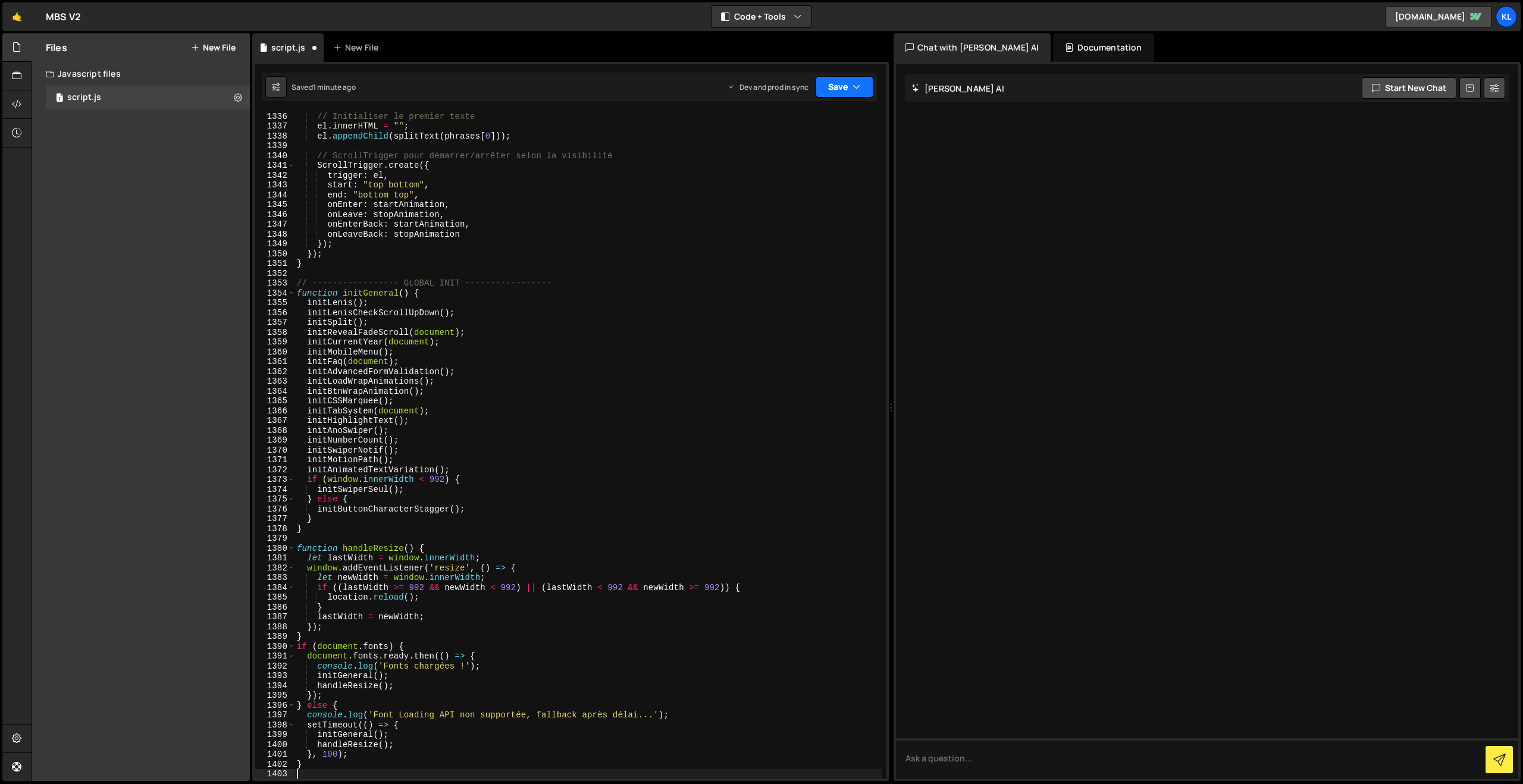
click at [830, 79] on button "Save" at bounding box center [844, 87] width 58 height 22
click at [773, 156] on div "Save to Production S" at bounding box center [805, 155] width 124 height 12
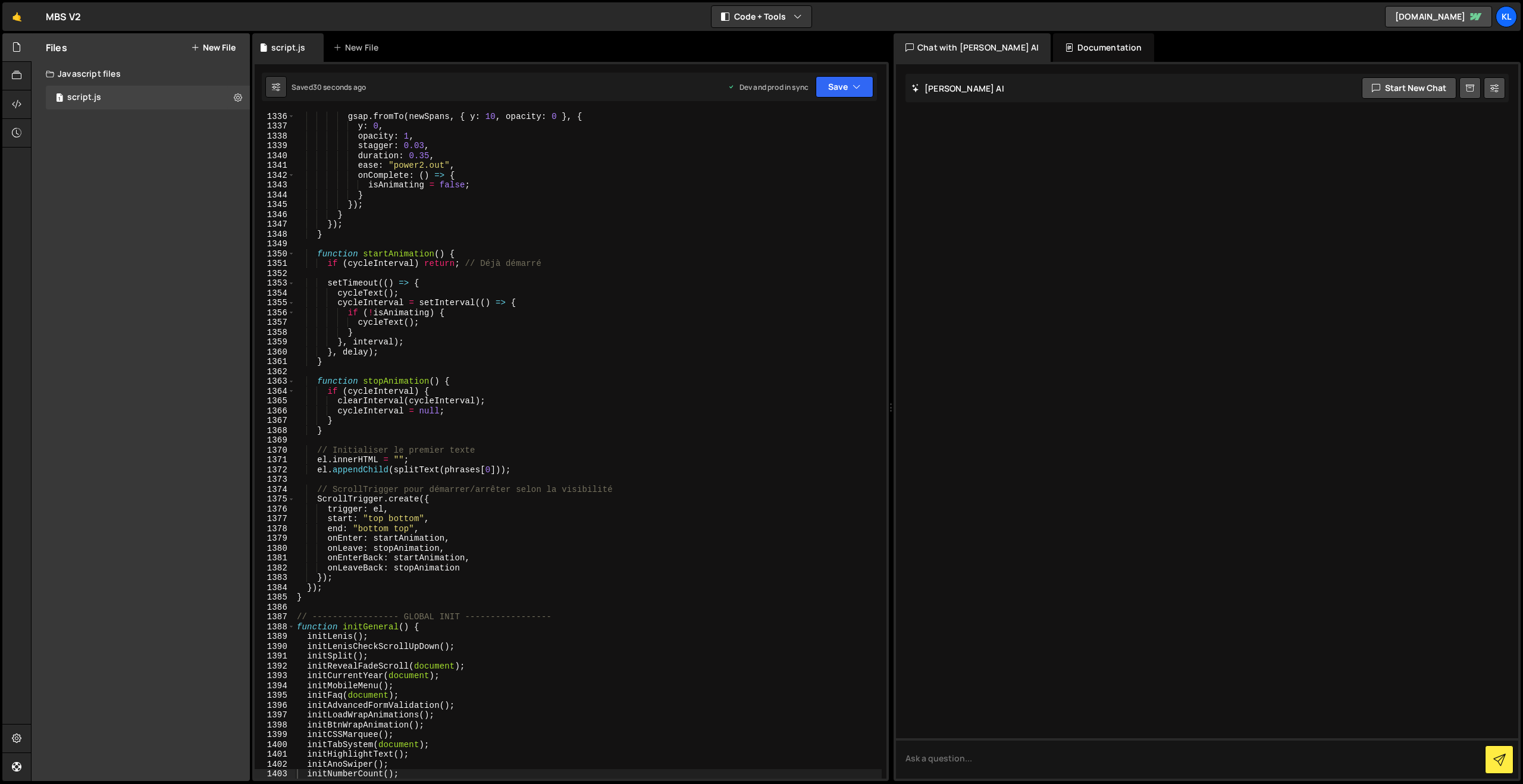
click at [483, 218] on div "gsap . fromTo ( newSpans , { y : 10 , opacity : 0 } , { y : 0 , opacity : 1 , s…" at bounding box center [588, 454] width 587 height 686
type textarea "}"
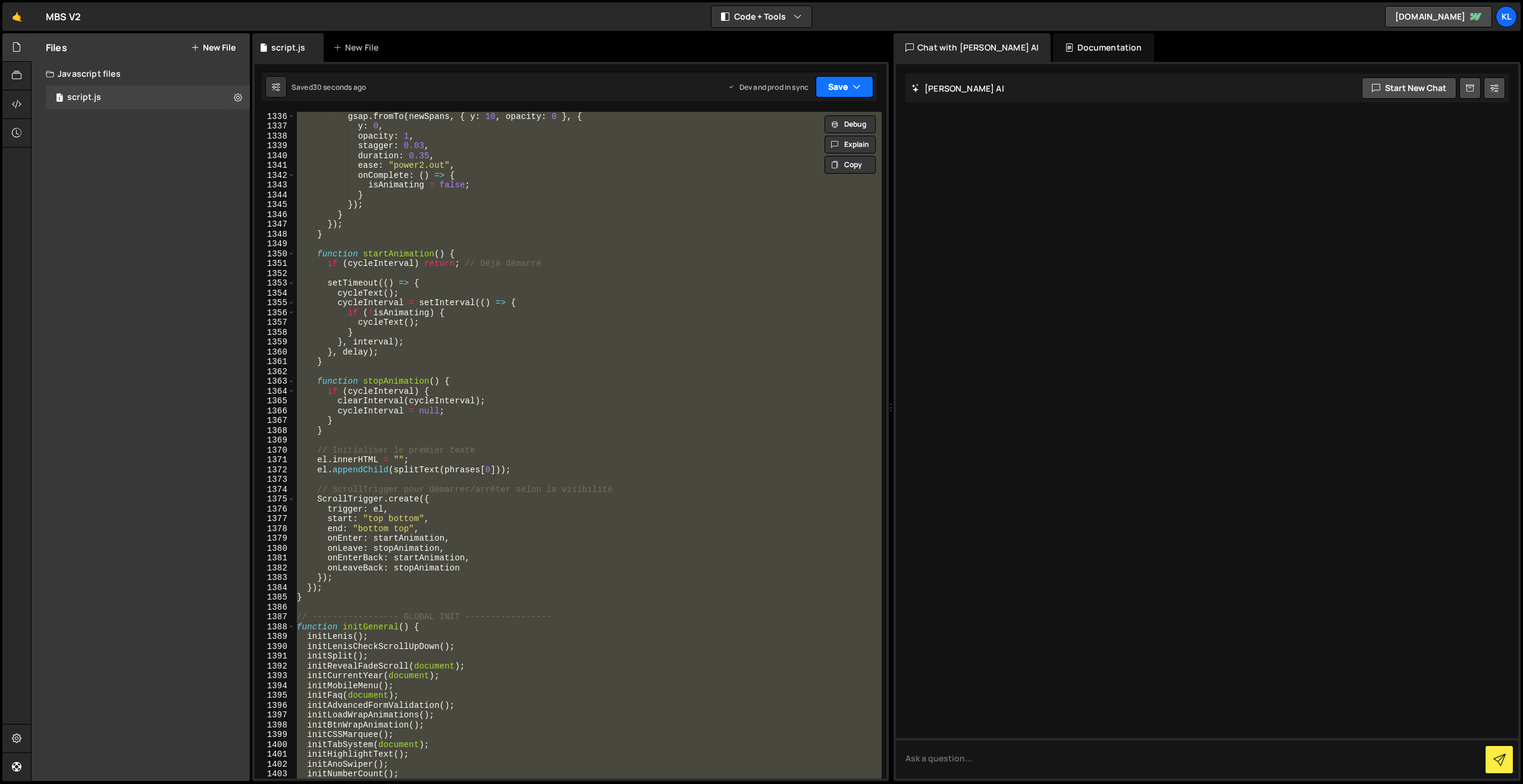
paste textarea
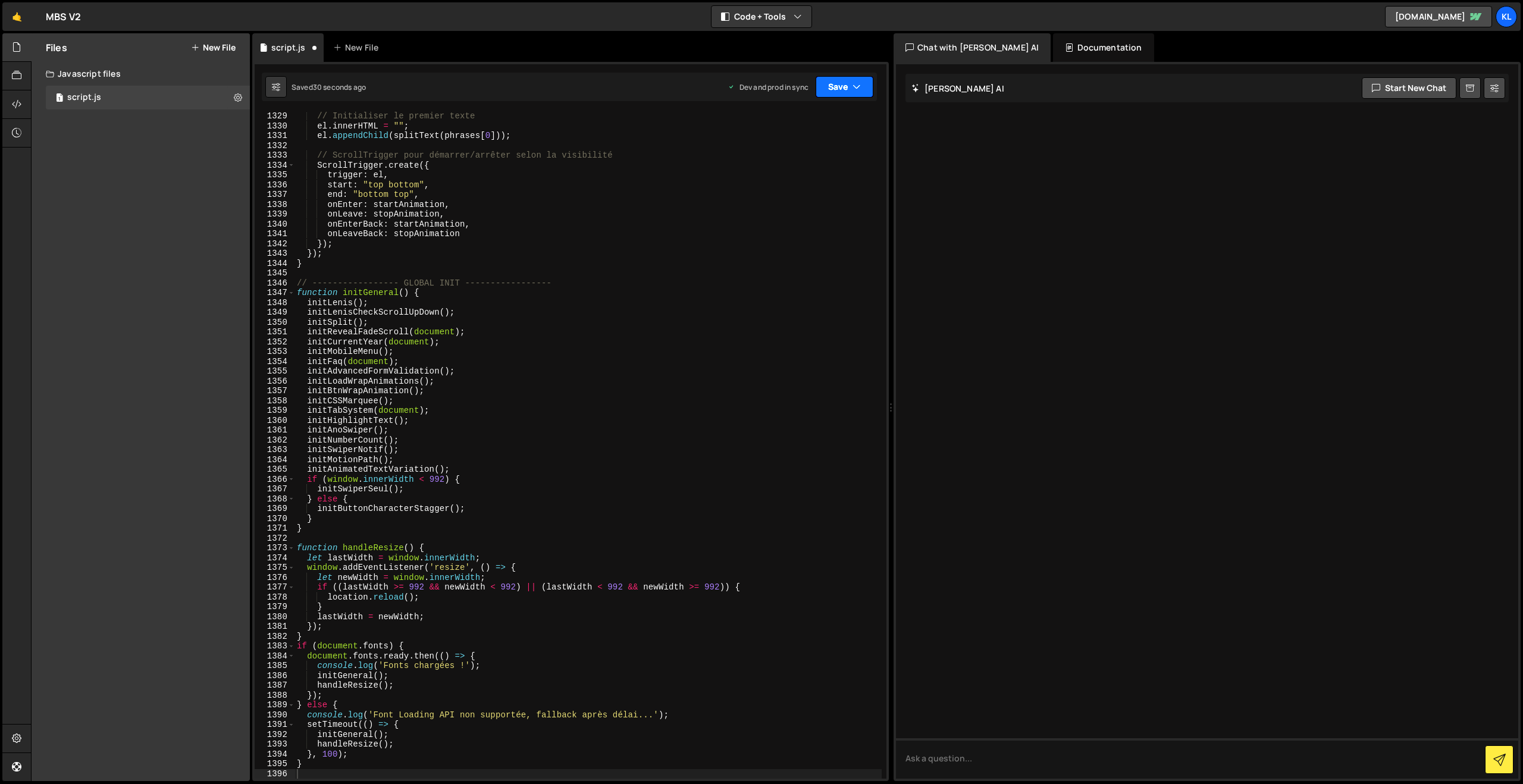
click at [831, 87] on button "Save" at bounding box center [844, 87] width 58 height 22
click at [782, 148] on button "Save to Production S Saved 29 seconds ago" at bounding box center [804, 162] width 143 height 38
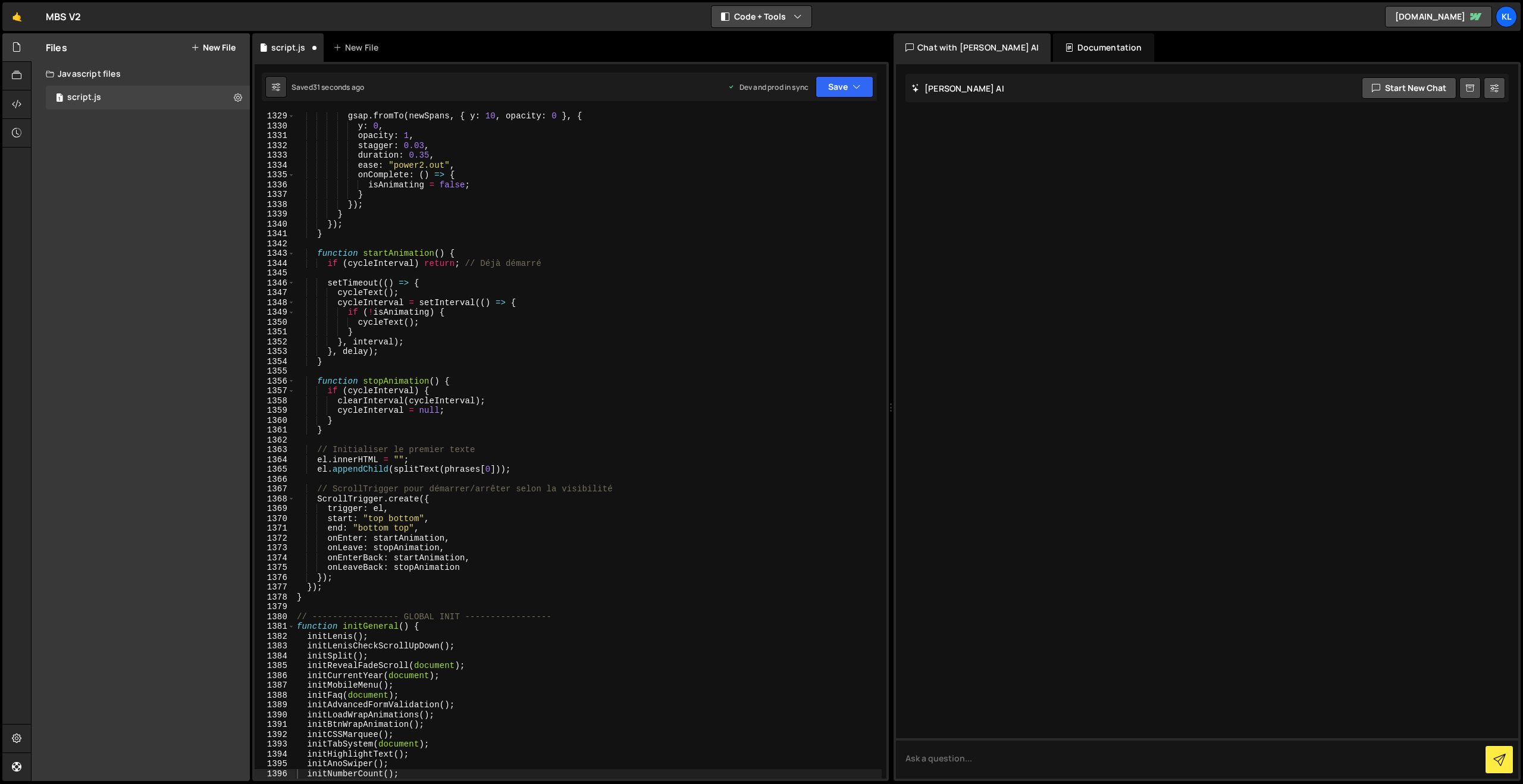
scroll to position [13036, 0]
click at [508, 206] on div "gsap . fromTo ( newSpans , { y : 10 , opacity : 0 } , { y : 0 , opacity : 1 , s…" at bounding box center [588, 454] width 587 height 686
type textarea "}"
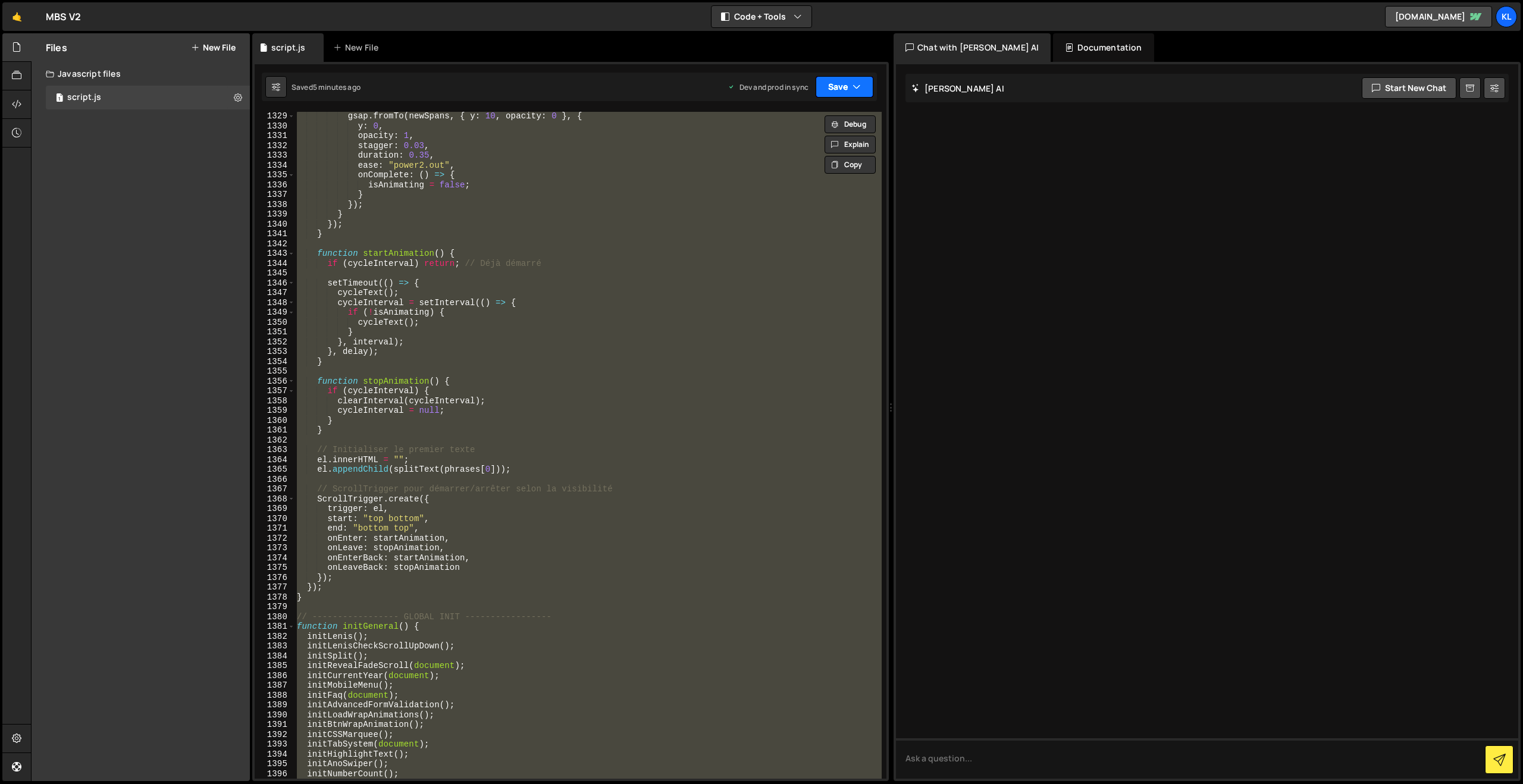
paste textarea
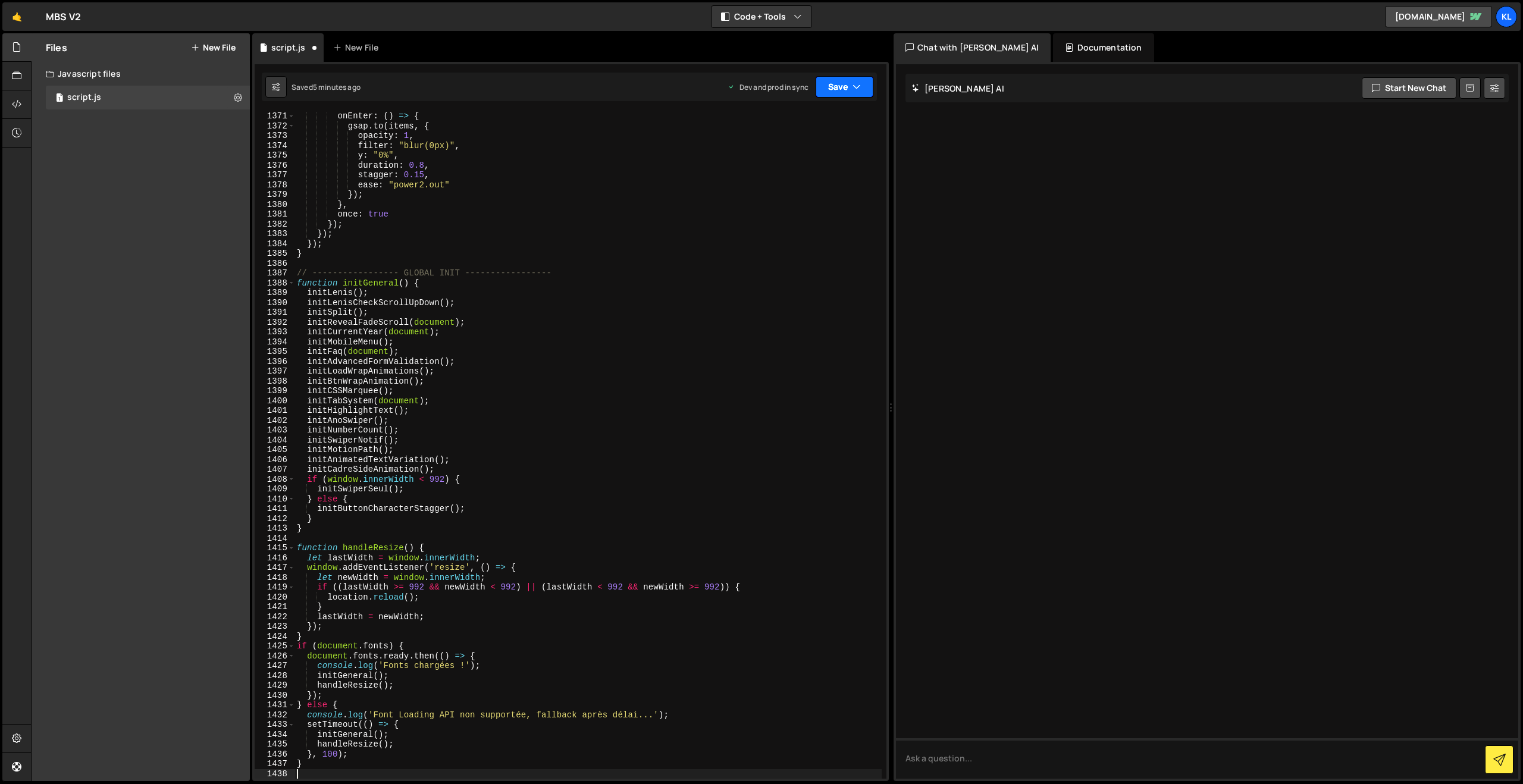
click at [831, 84] on button "Save" at bounding box center [844, 87] width 58 height 22
click at [775, 156] on div "Save to Production S" at bounding box center [805, 155] width 124 height 12
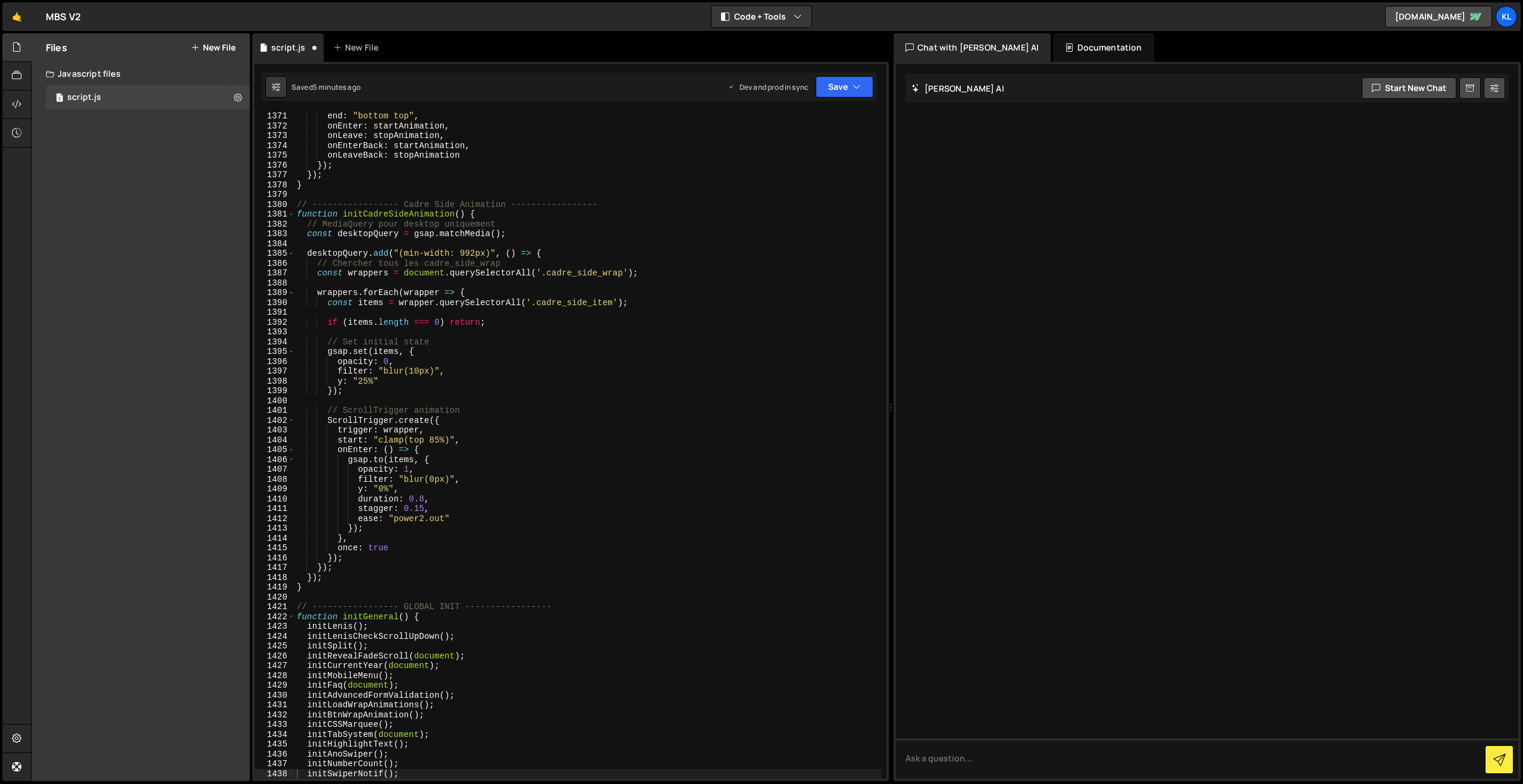
scroll to position [13449, 0]
click at [511, 225] on div "end : "bottom top" , onEnter : startAnimation , onLeave : stopAnimation , onEnt…" at bounding box center [588, 454] width 587 height 686
type textarea "}"
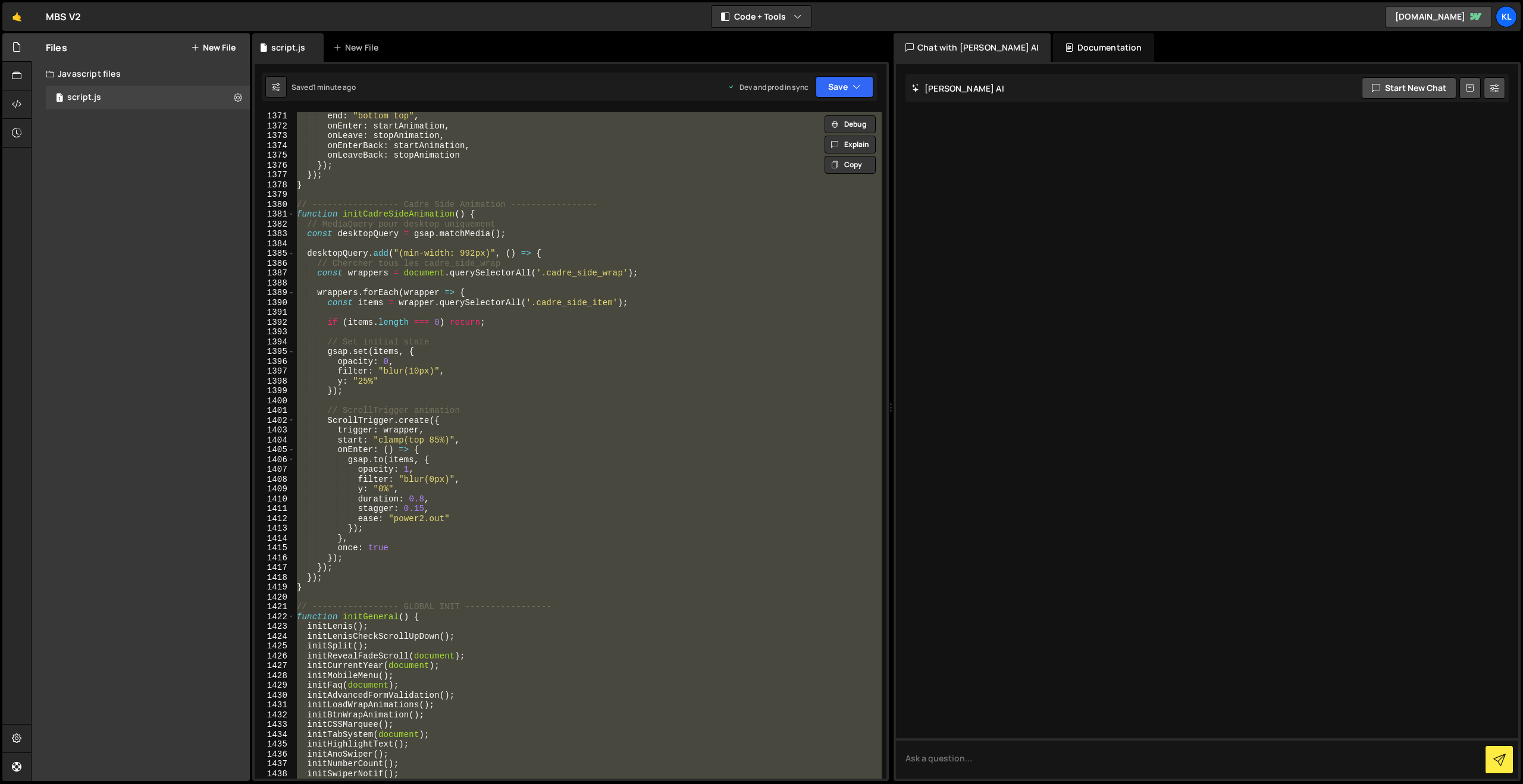
paste textarea
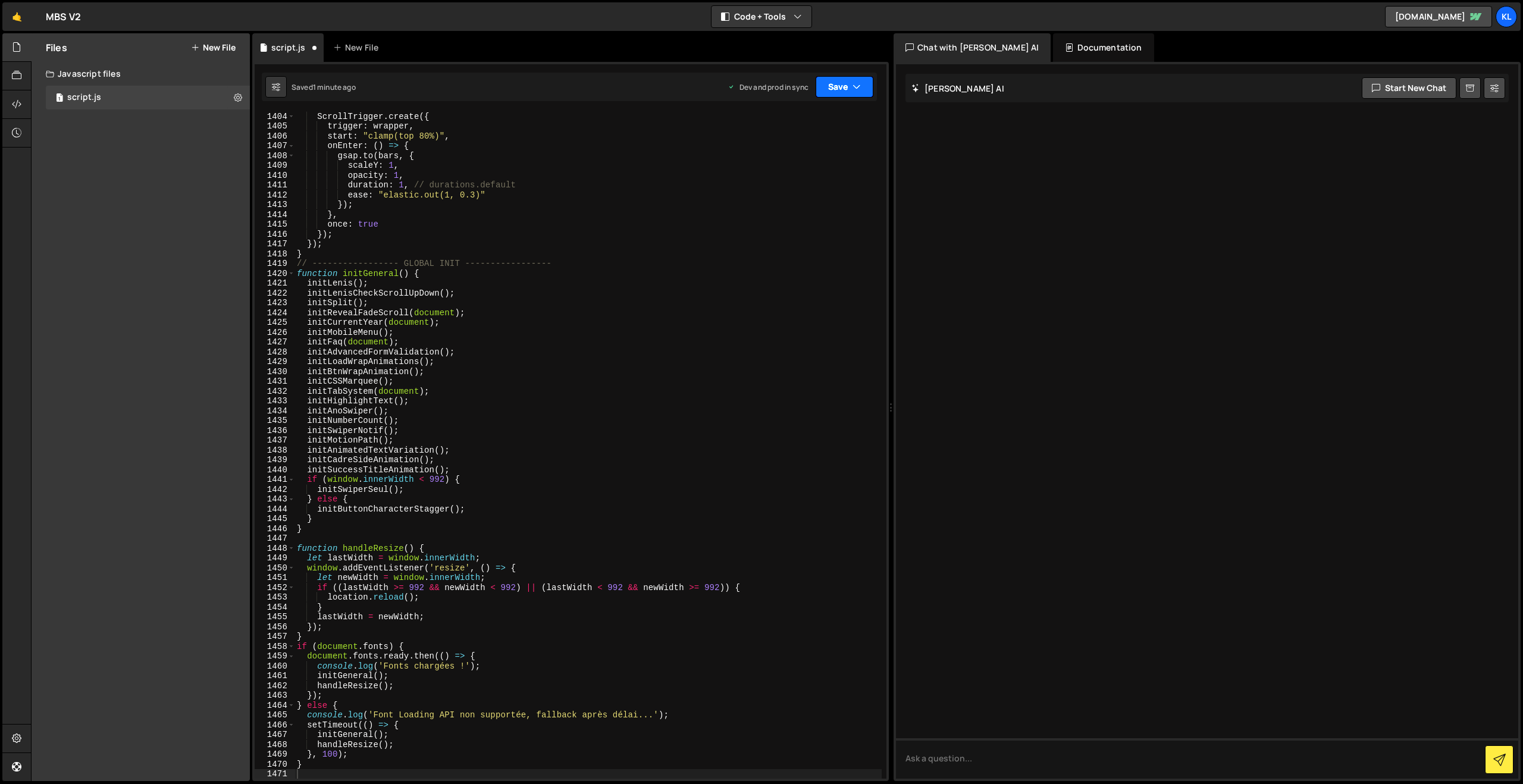
click at [844, 84] on button "Save" at bounding box center [844, 87] width 58 height 22
click at [771, 166] on div "1 minute ago" at bounding box center [784, 167] width 41 height 10
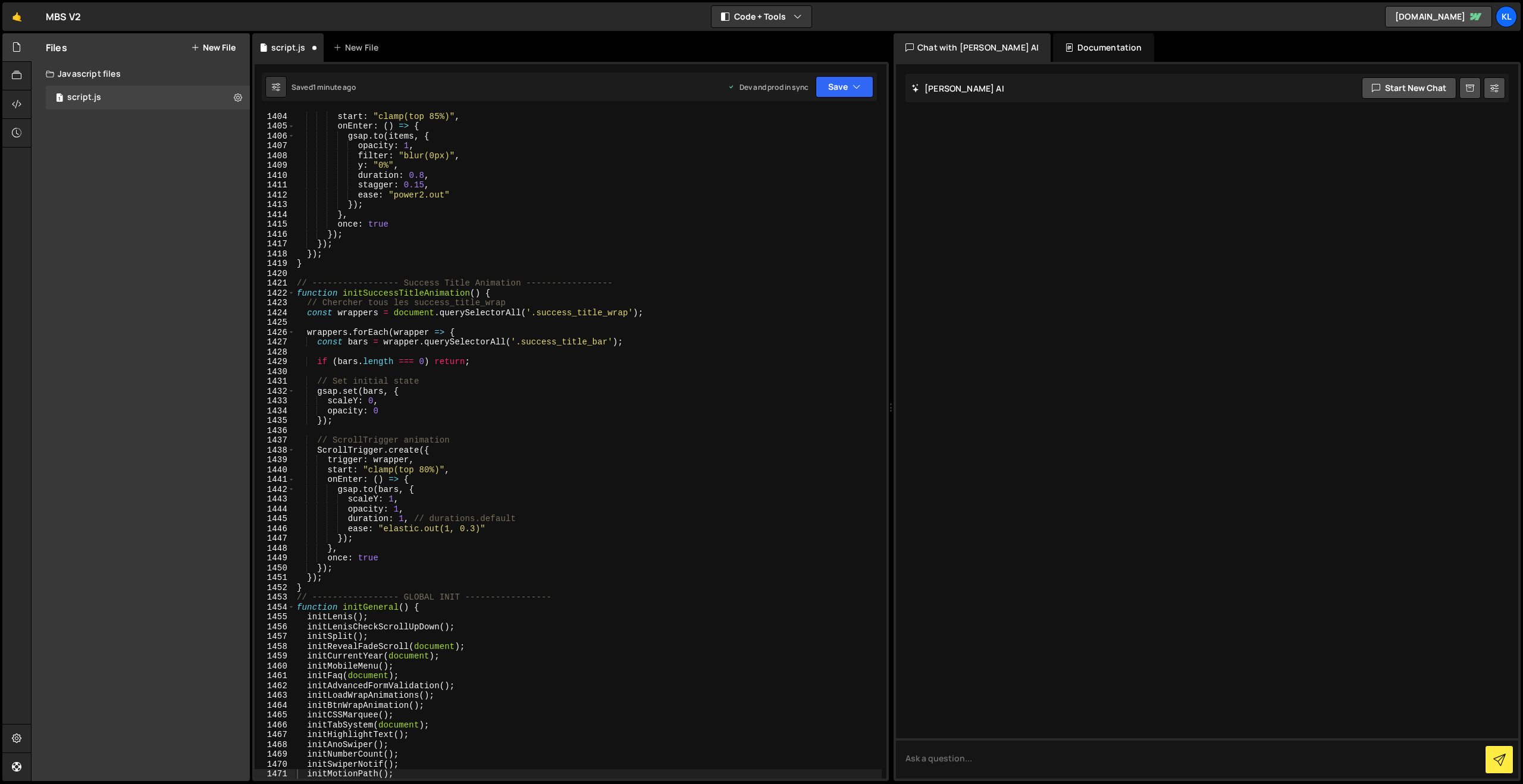
scroll to position [13772, 0]
drag, startPoint x: 525, startPoint y: 273, endPoint x: 554, endPoint y: 258, distance: 32.6
click at [527, 274] on div "start : "clamp(top 85%)" , onEnter : ( ) => { gsap . to ( items , { opacity : 1…" at bounding box center [588, 454] width 587 height 686
type textarea "}"
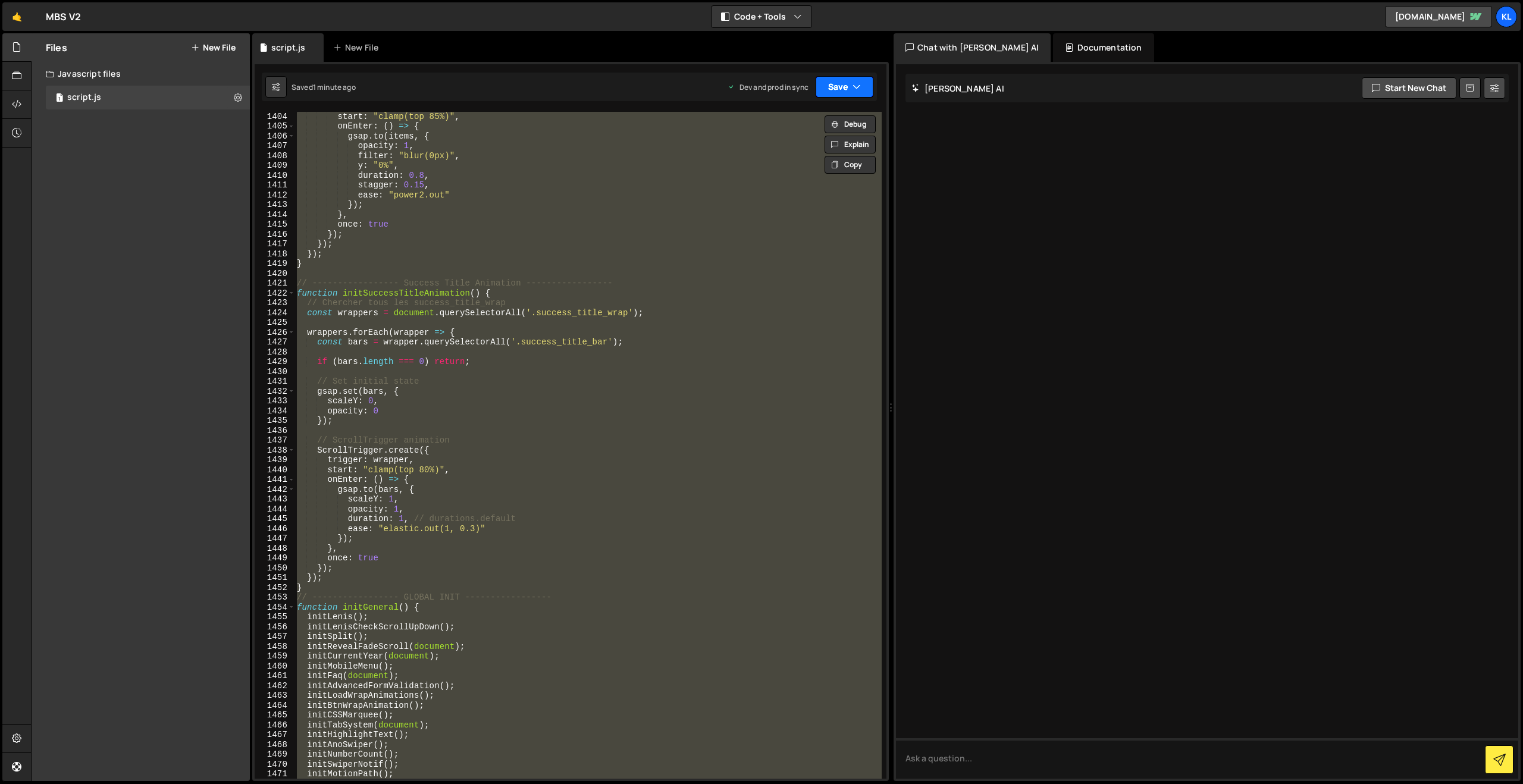
paste textarea
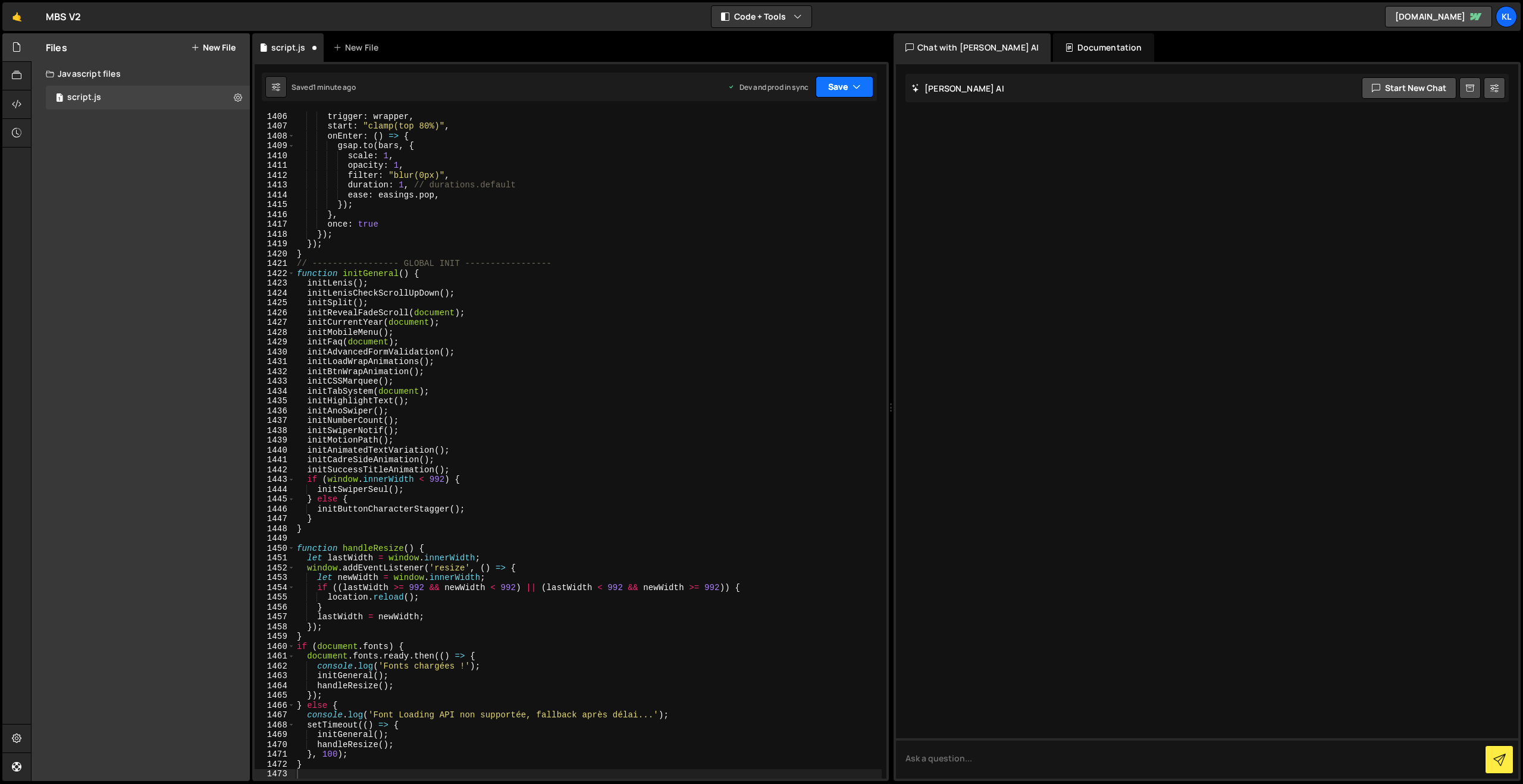
click at [842, 93] on button "Save" at bounding box center [844, 87] width 58 height 22
click at [794, 153] on div "Save to Production S" at bounding box center [805, 155] width 124 height 12
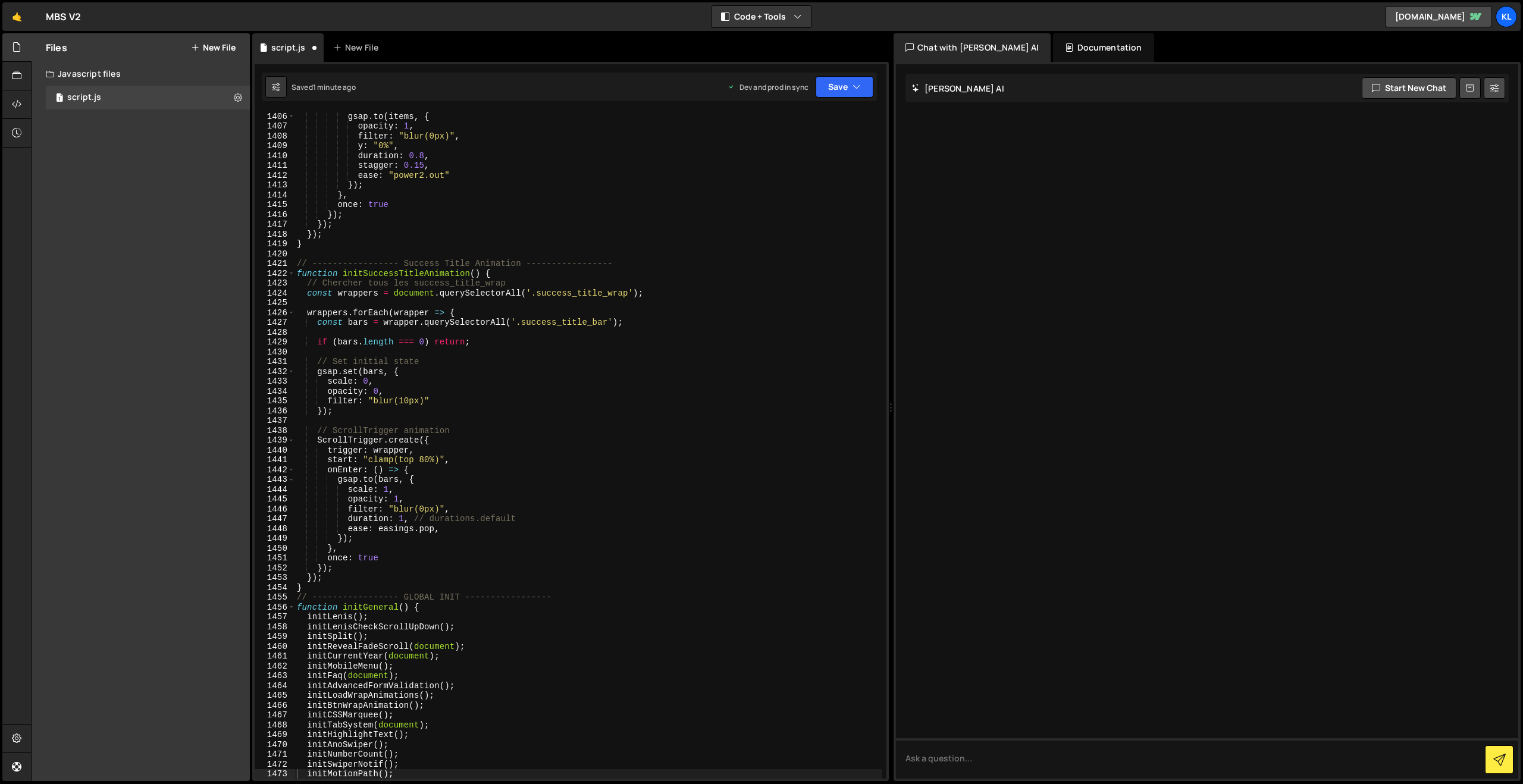
scroll to position [13792, 0]
click at [648, 283] on div "gsap . to ( items , { opacity : 1 , filter : "blur(0px)" , y : "0%" , duration …" at bounding box center [588, 454] width 587 height 686
type textarea "}"
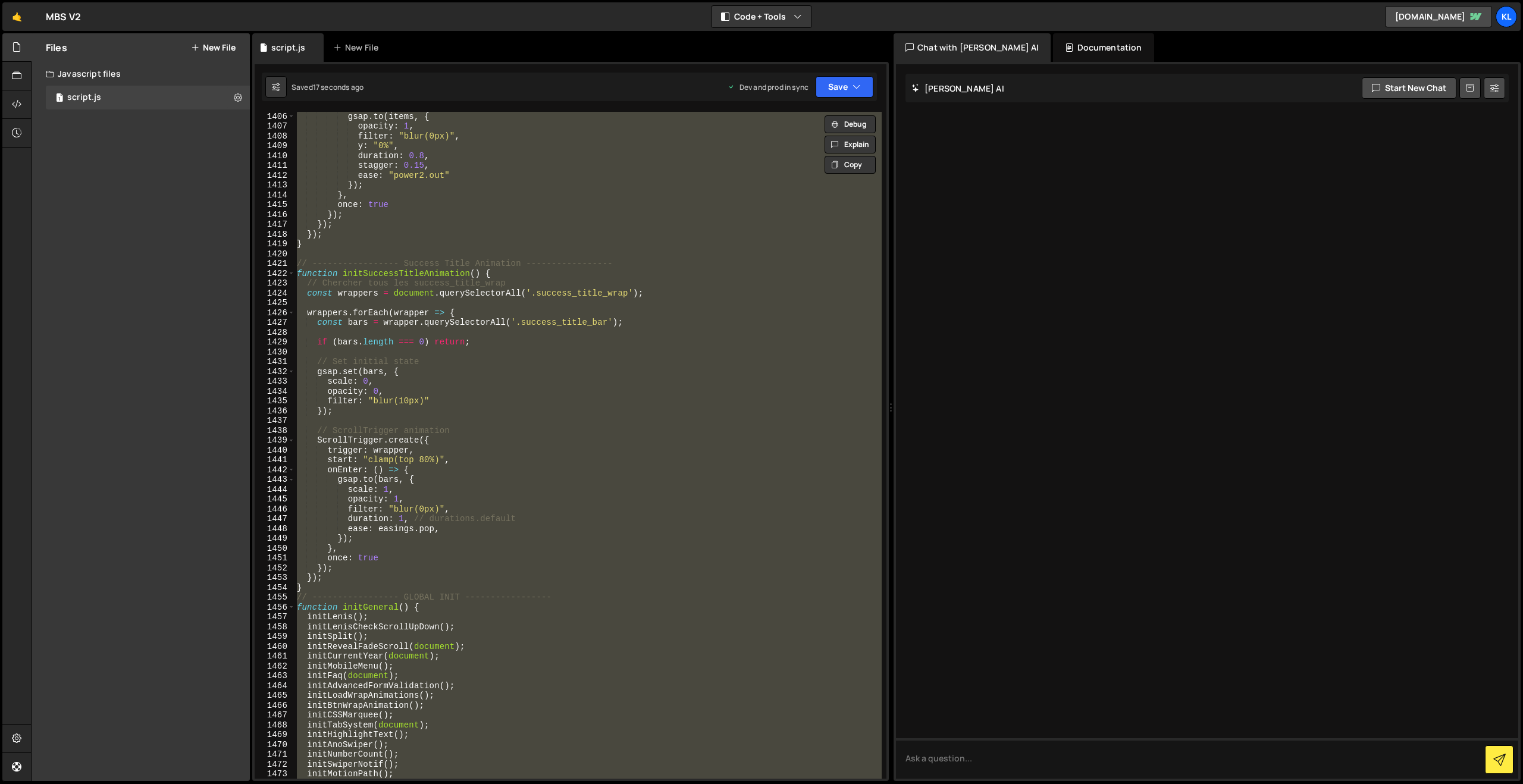
paste textarea
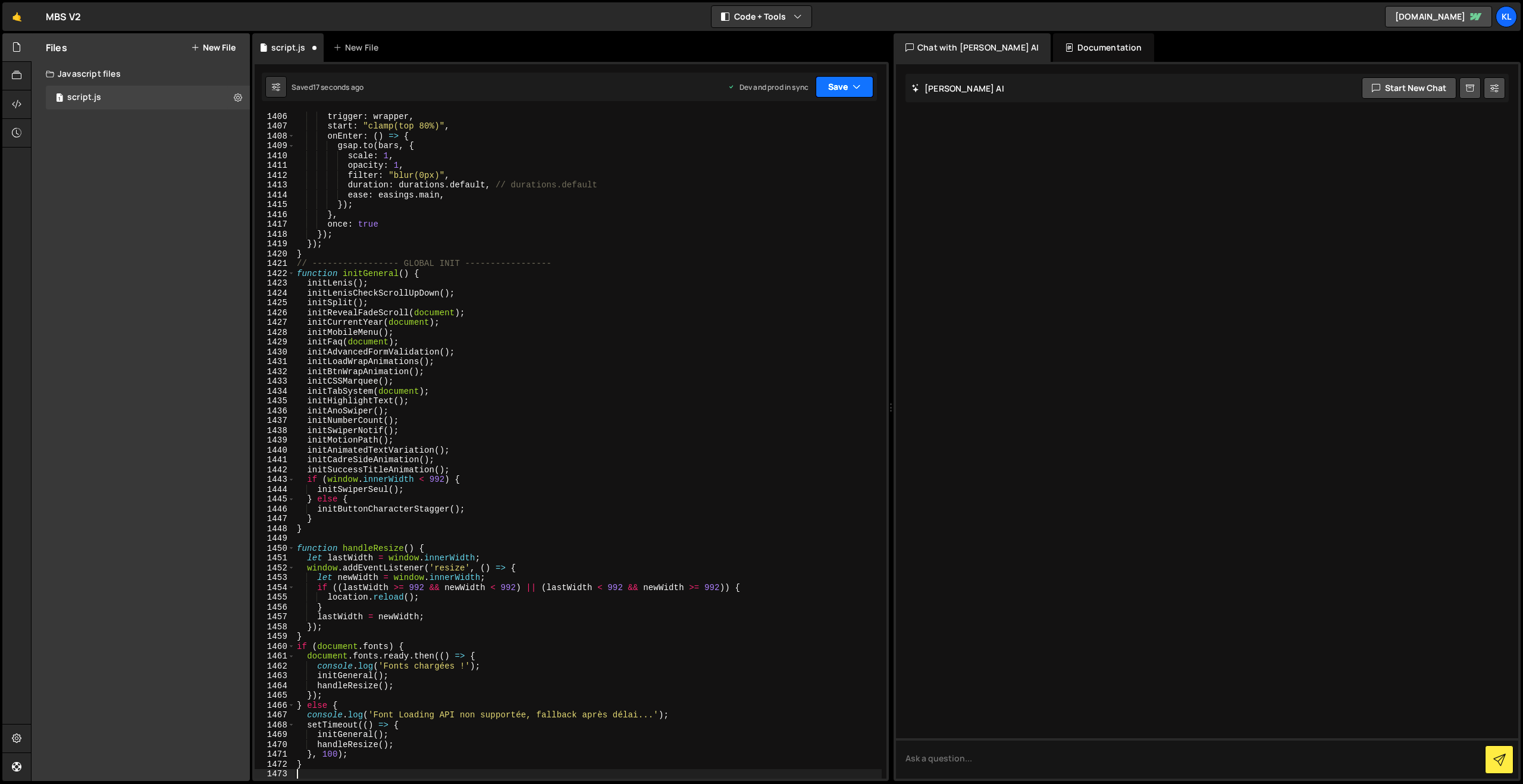
click at [825, 88] on button "Save" at bounding box center [844, 87] width 58 height 22
click at [769, 158] on div "Save to Production S" at bounding box center [805, 155] width 124 height 12
